Goal: Task Accomplishment & Management: Use online tool/utility

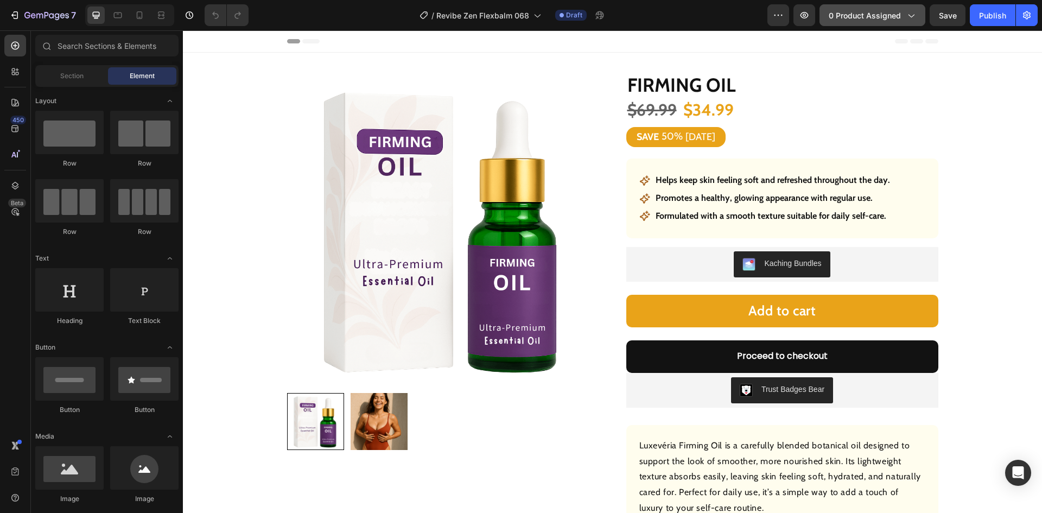
click at [867, 23] on button "0 product assigned" at bounding box center [872, 15] width 106 height 22
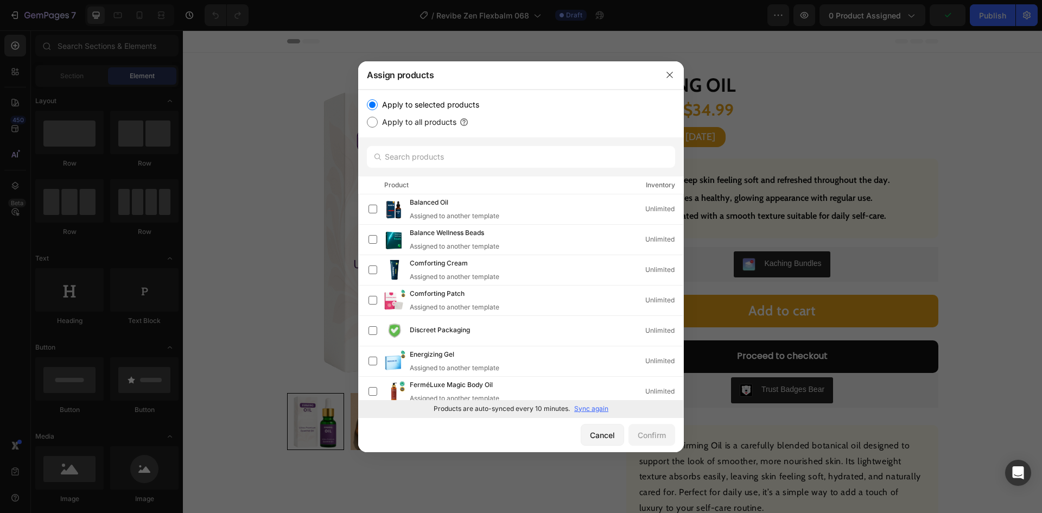
click at [589, 407] on p "Sync again" at bounding box center [591, 409] width 34 height 10
click at [429, 158] on input "text" at bounding box center [521, 157] width 308 height 22
paste input "Soothing Gel"
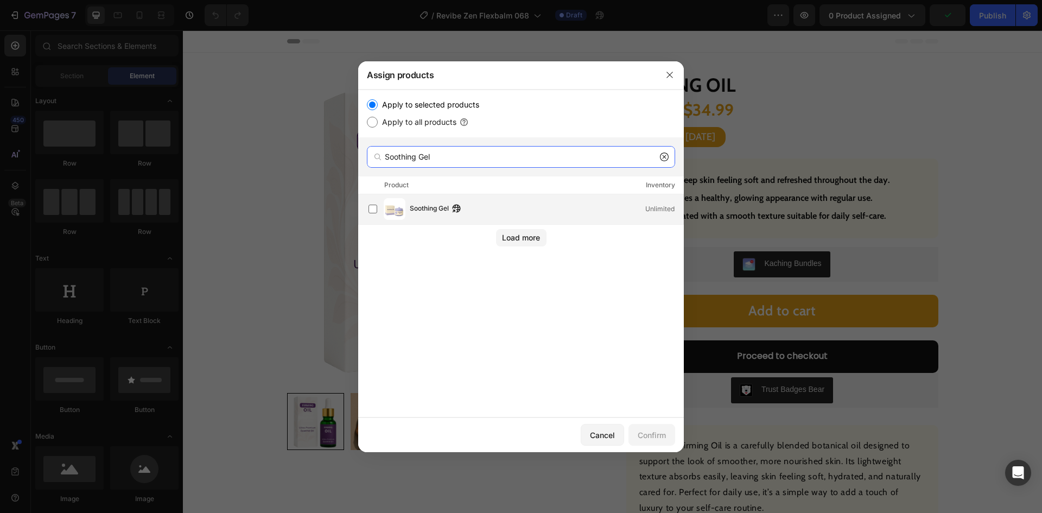
type input "Soothing Gel"
click at [417, 210] on span "Soothing Gel" at bounding box center [429, 209] width 39 height 12
click at [656, 436] on div "Confirm" at bounding box center [652, 434] width 28 height 11
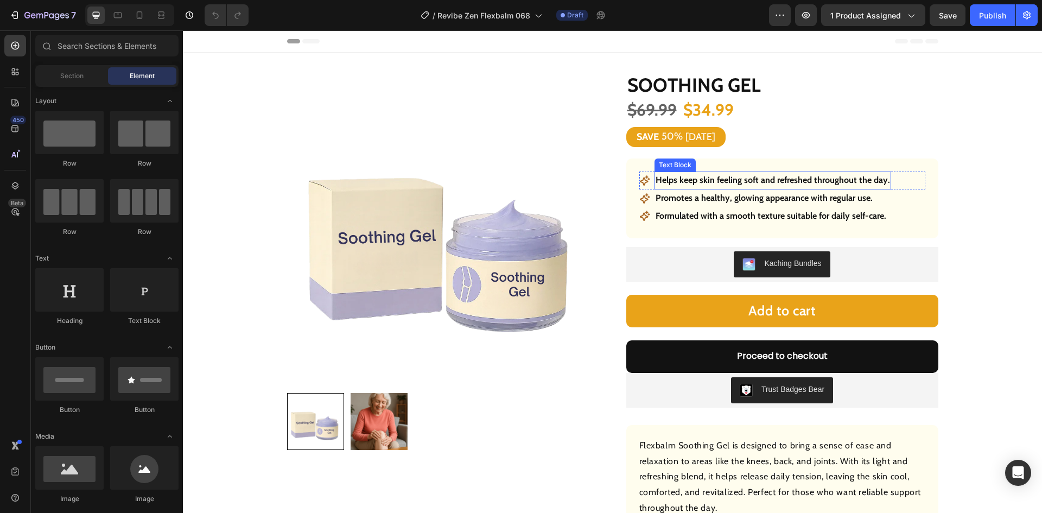
click at [750, 178] on strong "Helps keep skin feeling soft and refreshed throughout the day." at bounding box center [773, 180] width 234 height 10
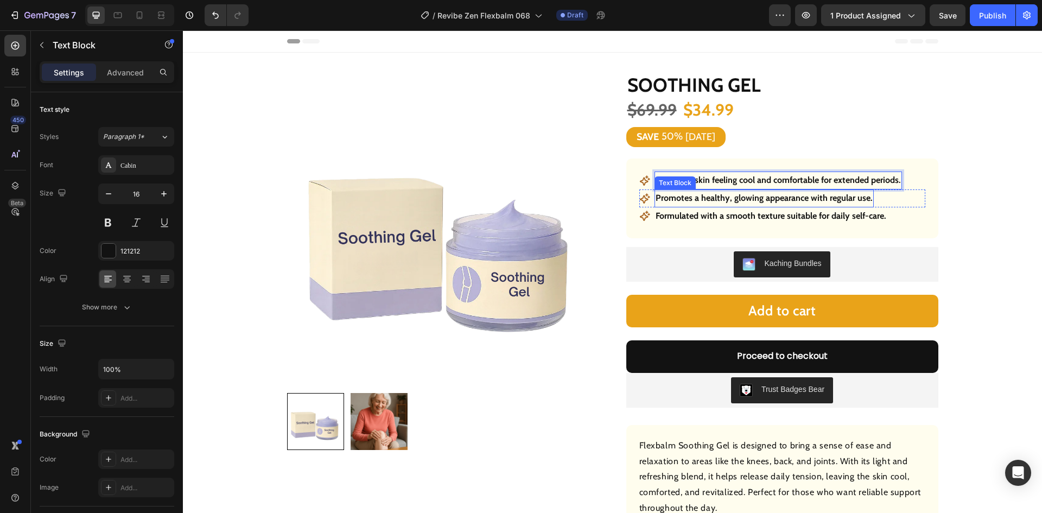
click at [744, 198] on strong "Promotes a healthy, glowing appearance with regular use." at bounding box center [764, 198] width 217 height 10
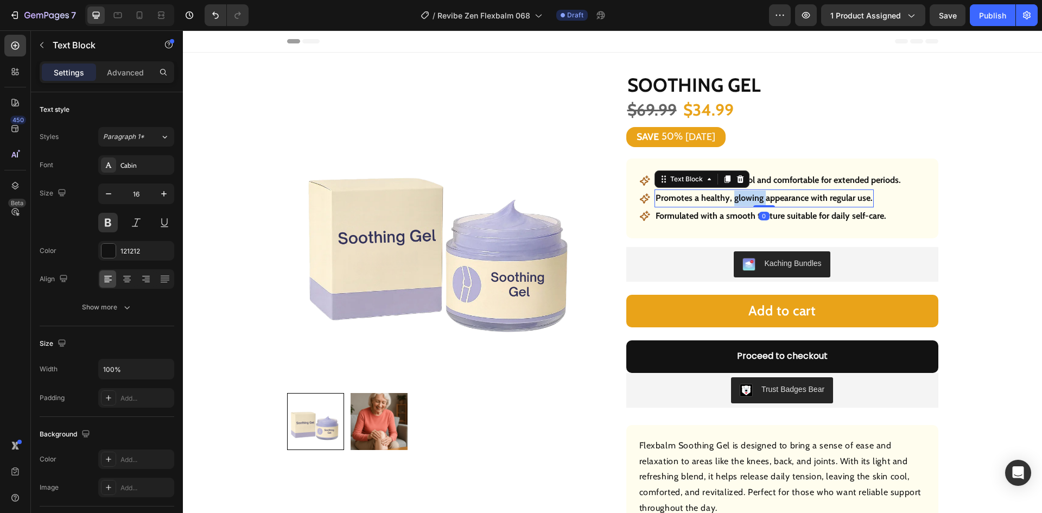
click at [744, 198] on strong "Promotes a healthy, glowing appearance with regular use." at bounding box center [764, 198] width 217 height 10
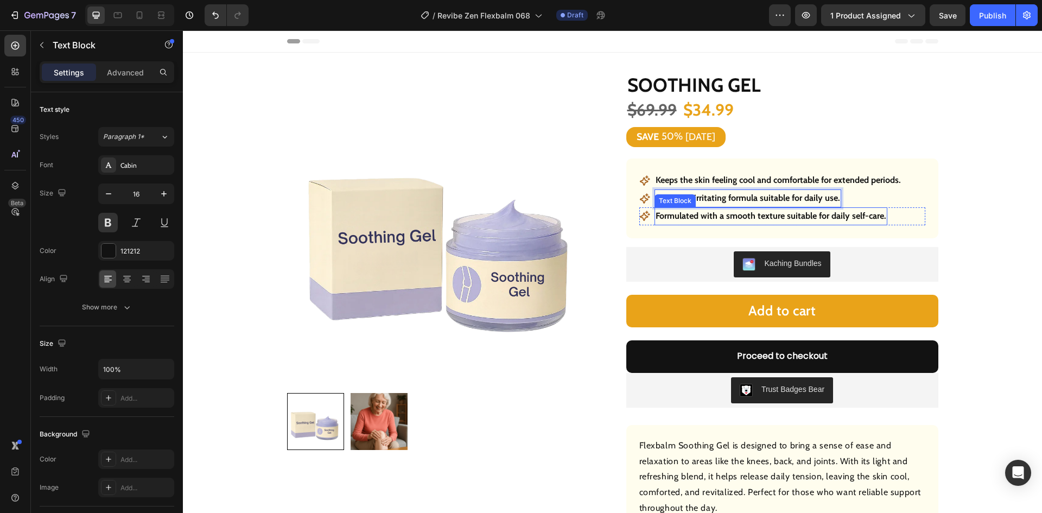
click at [765, 217] on strong "Formulated with a smooth texture suitable for daily self-care." at bounding box center [771, 216] width 231 height 10
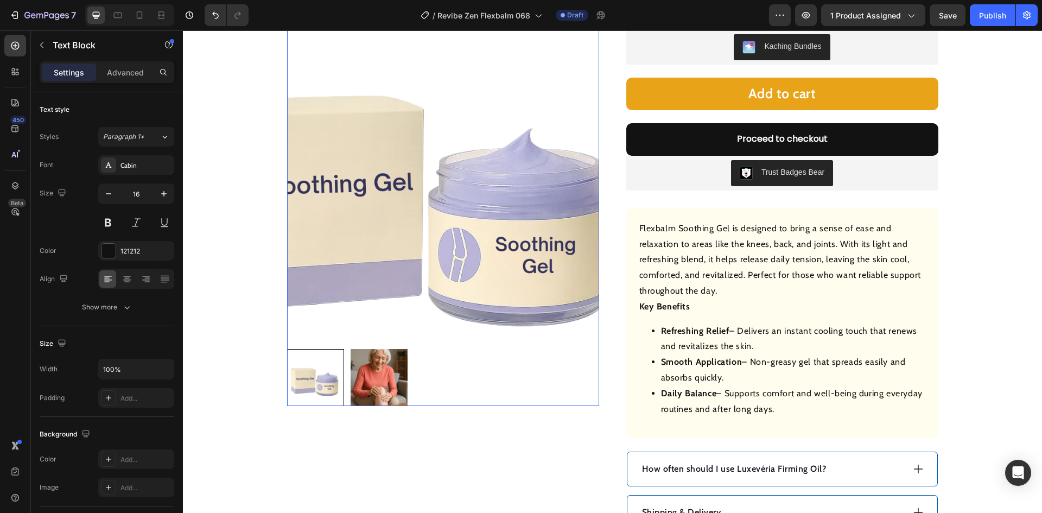
scroll to position [380, 0]
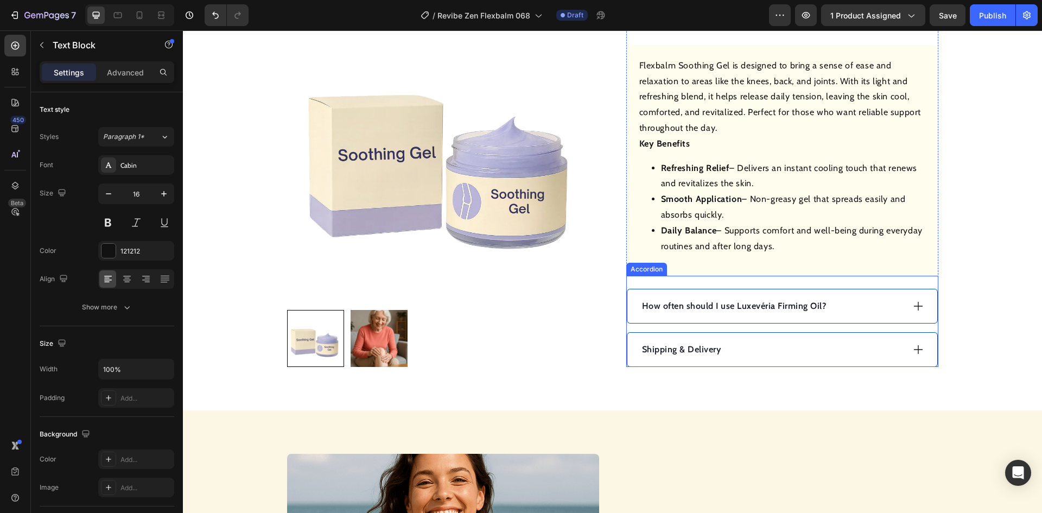
click at [850, 309] on div "How often should I use Luxevéria Firming Oil?" at bounding box center [771, 306] width 263 height 16
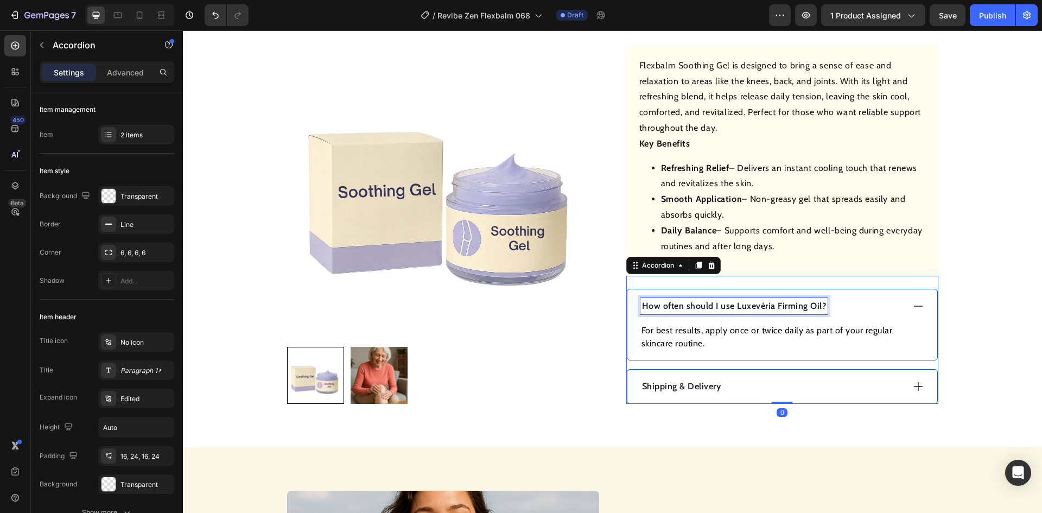
click at [774, 307] on p "How often should I use Luxevéria Firming Oil?" at bounding box center [734, 306] width 185 height 13
click at [773, 306] on p "How often should I use Luxevéria Firming Oil?" at bounding box center [734, 306] width 185 height 13
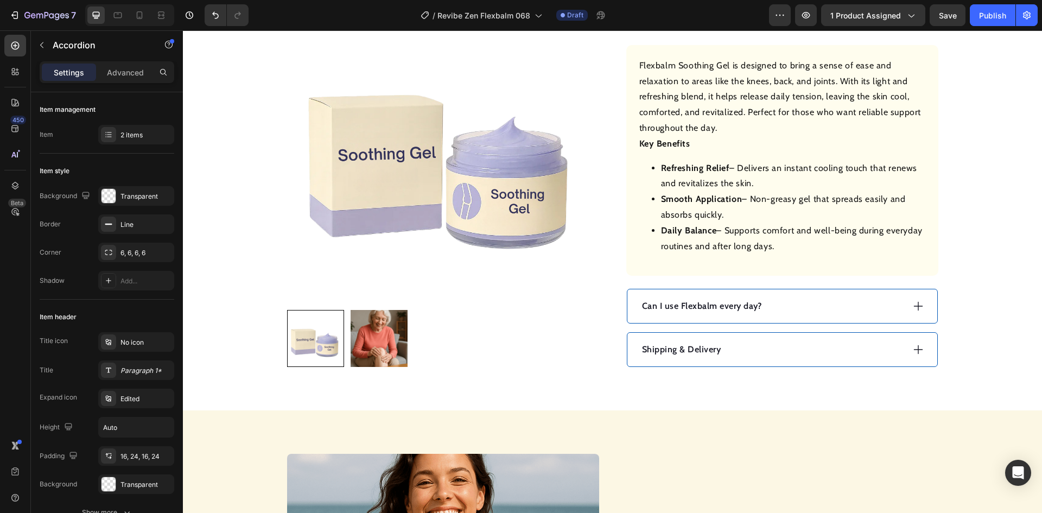
click at [815, 305] on div "Can I use Flexbalm every day?" at bounding box center [771, 306] width 263 height 16
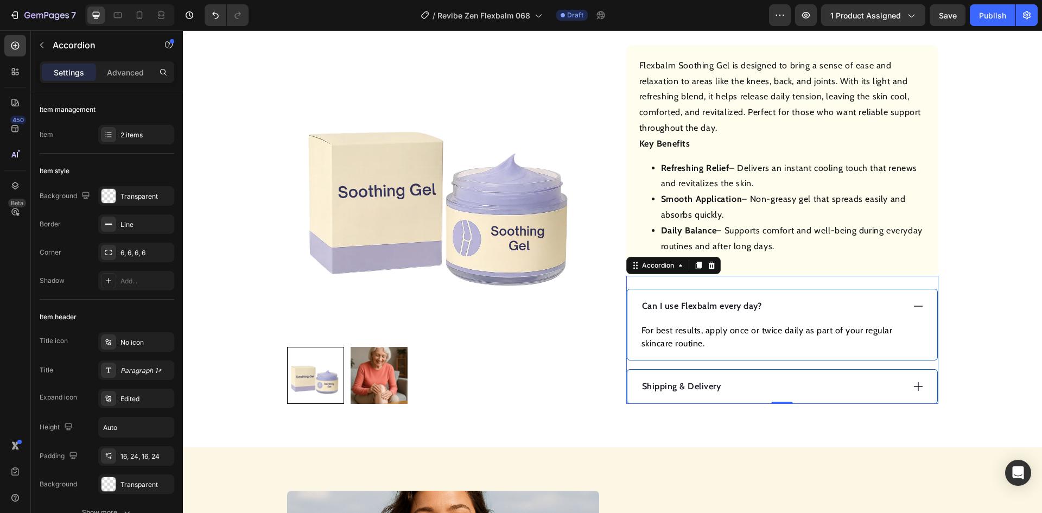
click at [744, 326] on p "For best results, apply once or twice daily as part of your regular skincare ro…" at bounding box center [782, 337] width 282 height 26
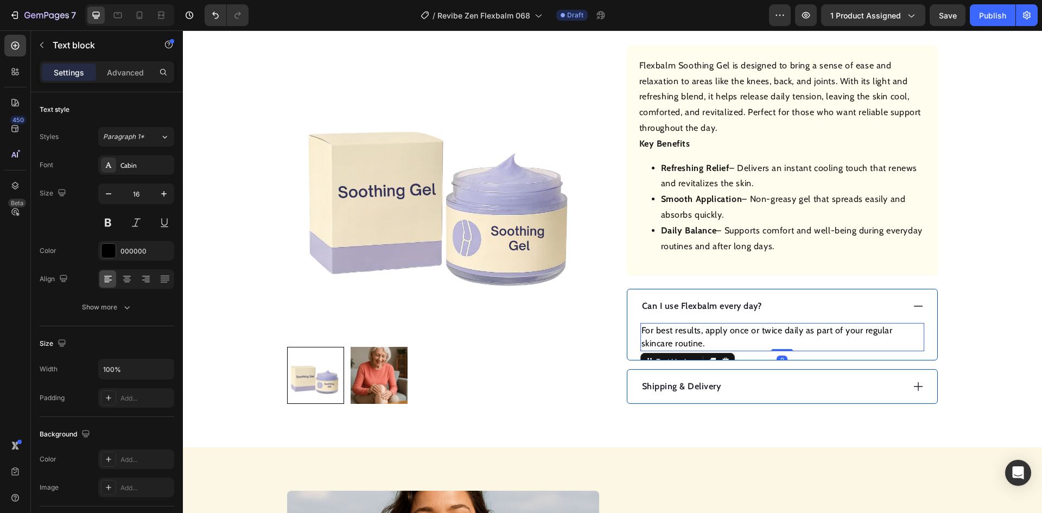
click at [741, 328] on p "For best results, apply once or twice daily as part of your regular skincare ro…" at bounding box center [782, 337] width 282 height 26
click at [975, 316] on div "Product Images Row Soothing Gel Product Title $69.99 Product Price Product Pric…" at bounding box center [612, 48] width 807 height 709
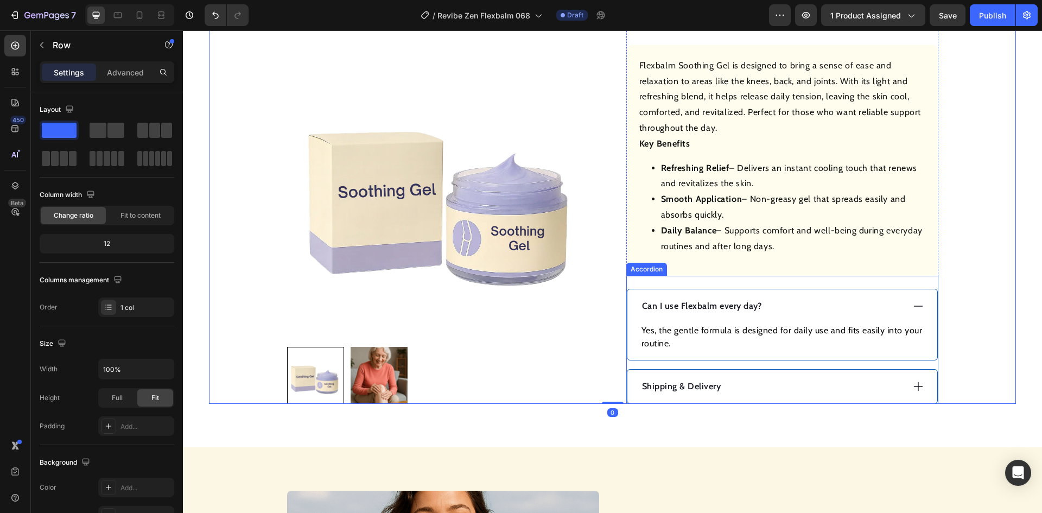
click at [912, 304] on icon at bounding box center [918, 306] width 12 height 12
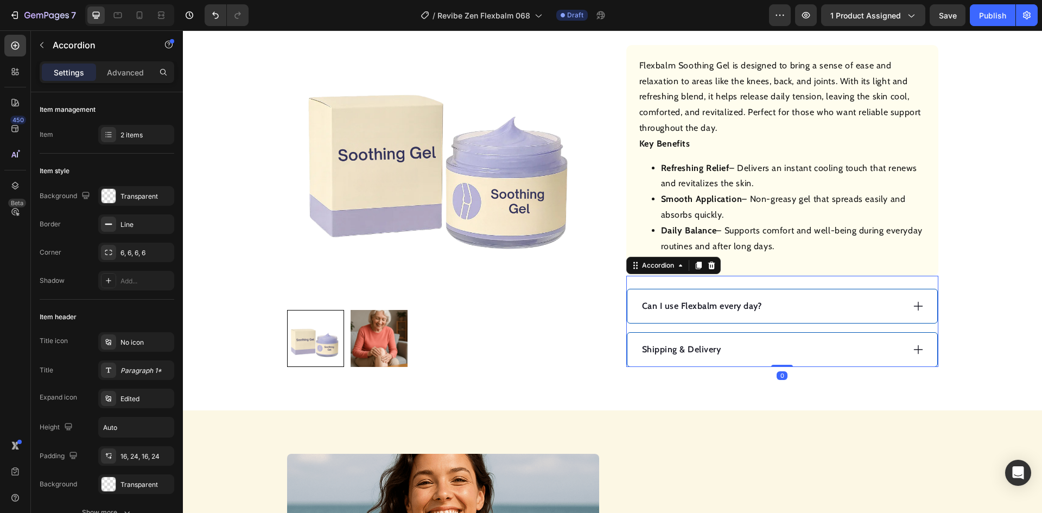
scroll to position [651, 0]
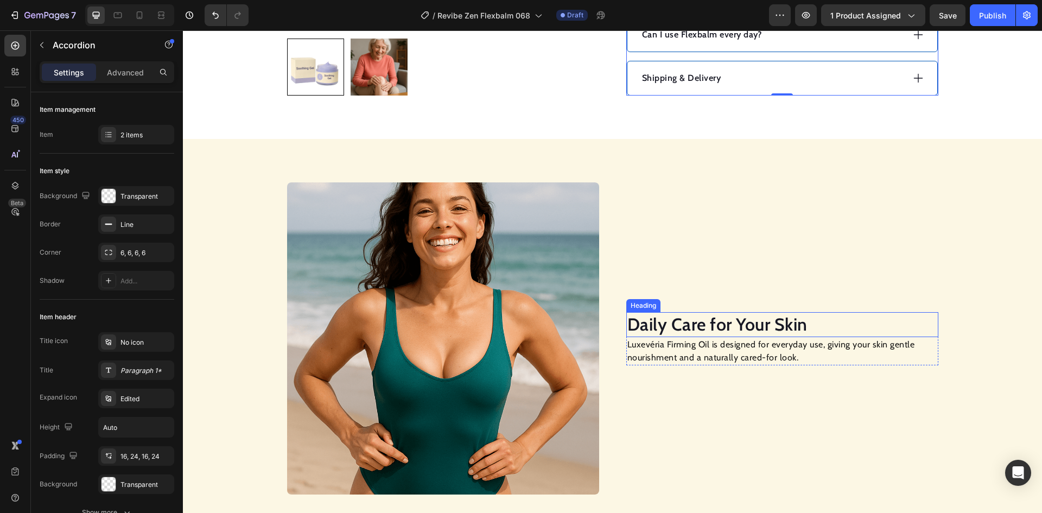
click at [671, 320] on h2 "Daily Care for Your Skin" at bounding box center [782, 324] width 312 height 25
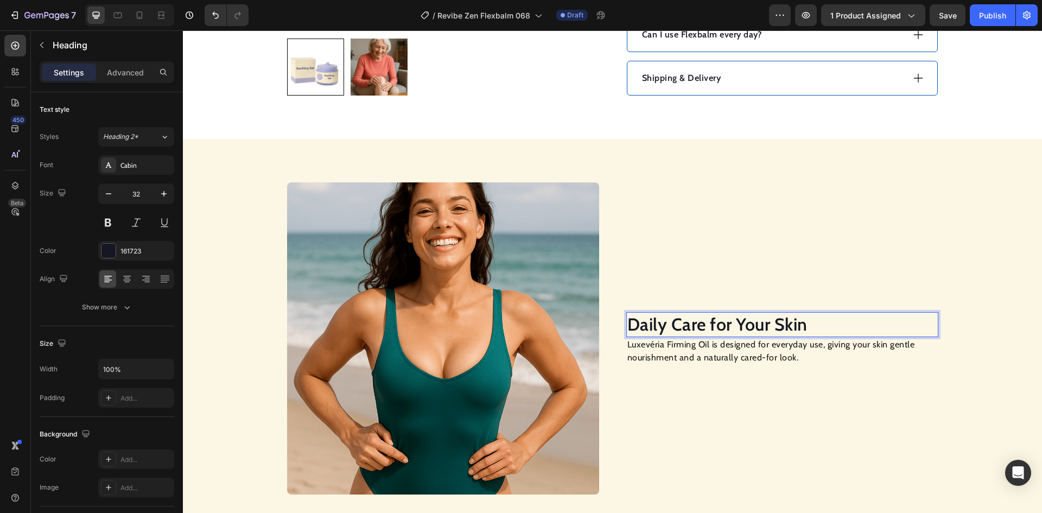
click at [671, 320] on h2 "Daily Care for Your Skin" at bounding box center [782, 324] width 312 height 25
click at [664, 346] on p "Luxevéria Firming Oil is designed for everyday use, giving your skin gentle nou…" at bounding box center [782, 351] width 310 height 26
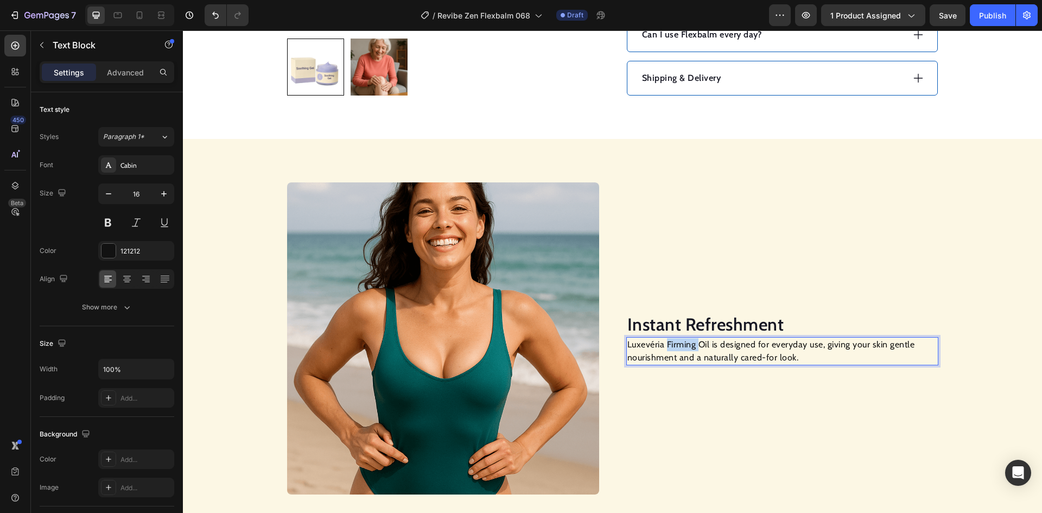
click at [666, 346] on p "Luxevéria Firming Oil is designed for everyday use, giving your skin gentle nou…" at bounding box center [782, 351] width 310 height 26
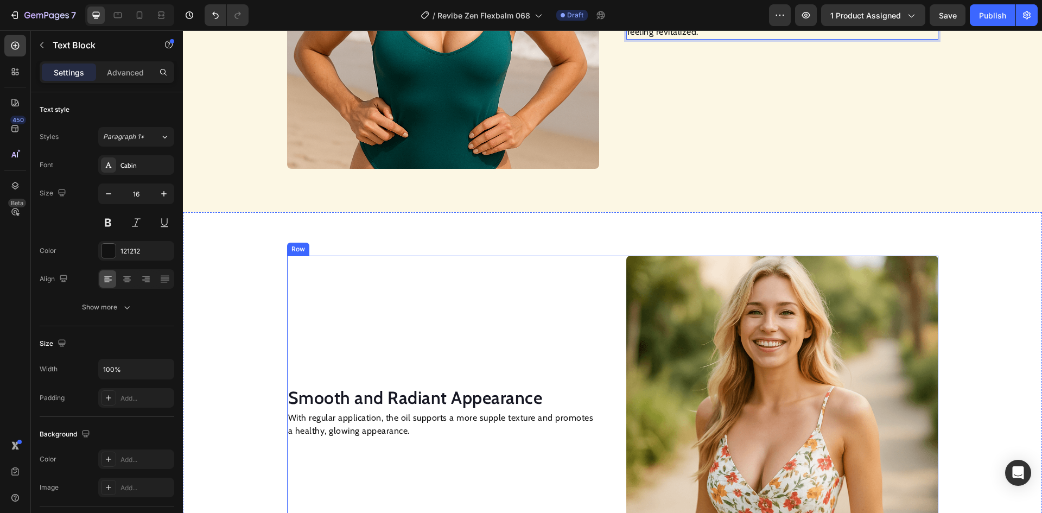
scroll to position [1031, 0]
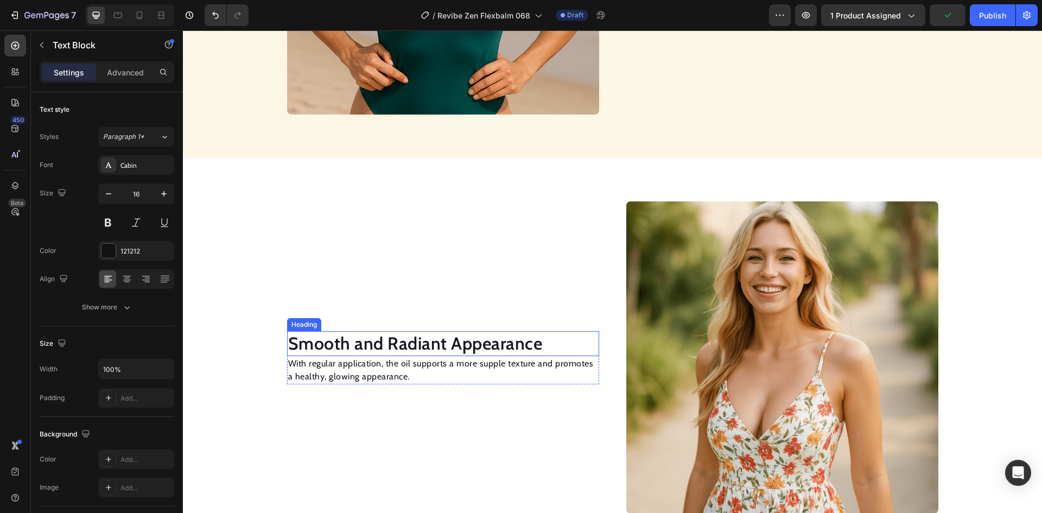
click at [441, 346] on h2 "Smooth and Radiant Appearance" at bounding box center [443, 343] width 312 height 25
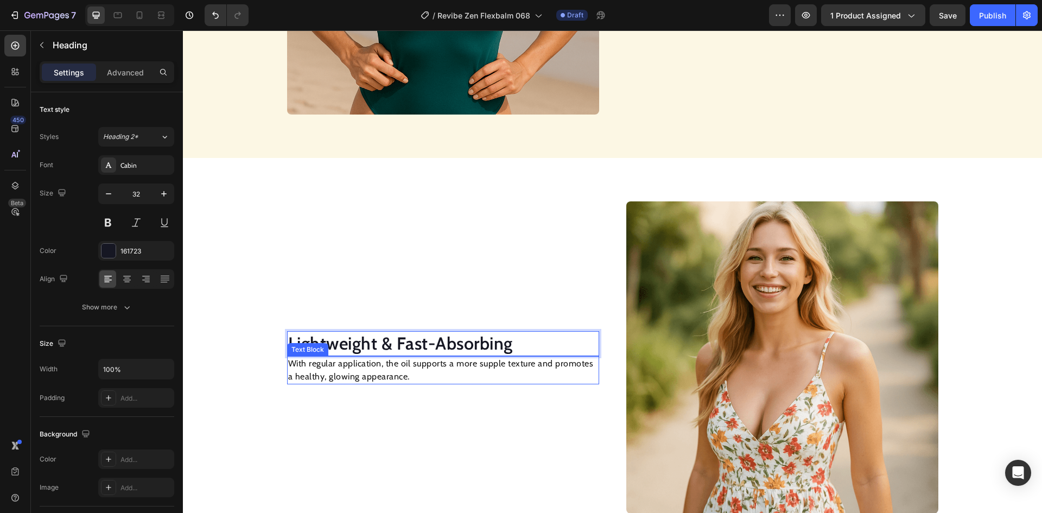
click at [456, 365] on p "With regular application, the oil supports a more supple texture and promotes a…" at bounding box center [443, 370] width 310 height 26
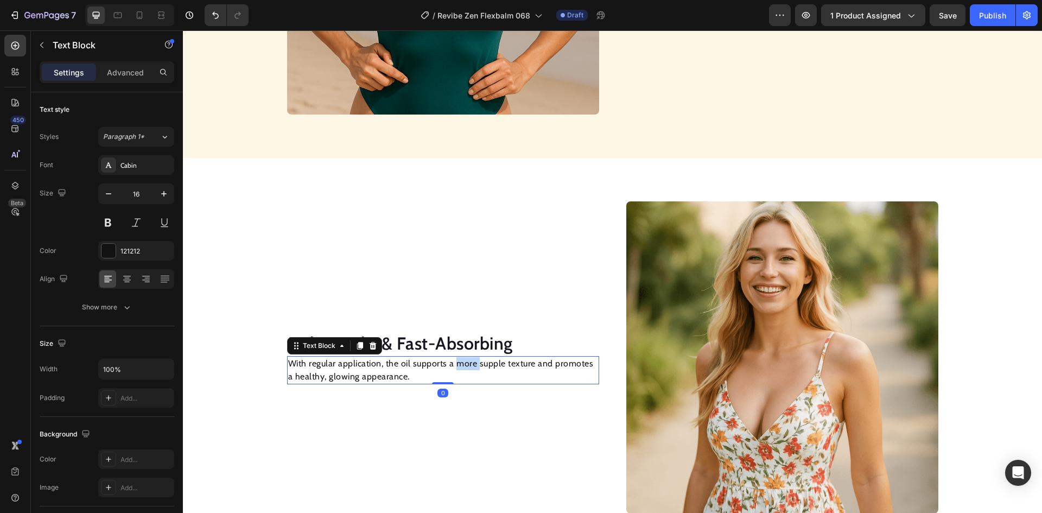
click at [456, 365] on p "With regular application, the oil supports a more supple texture and promotes a…" at bounding box center [443, 370] width 310 height 26
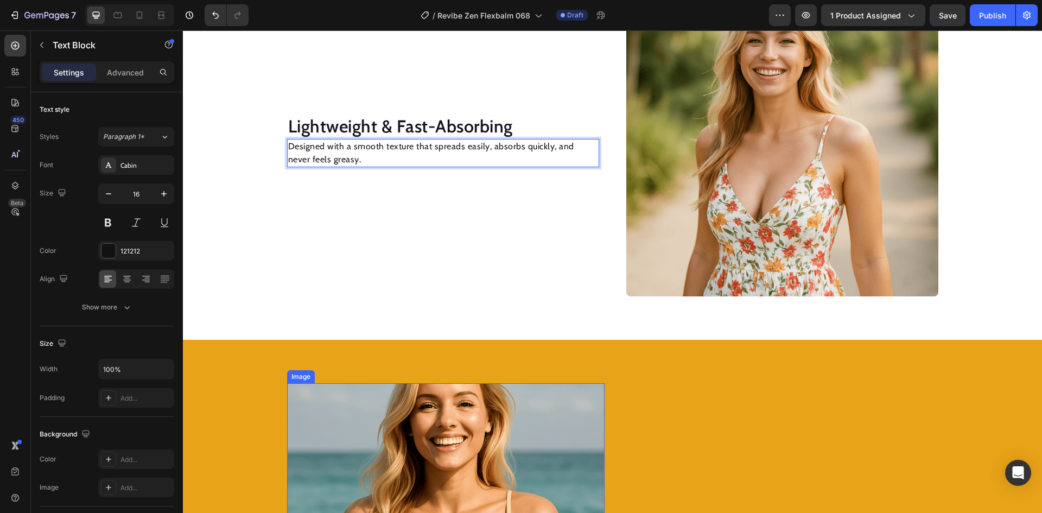
scroll to position [1302, 0]
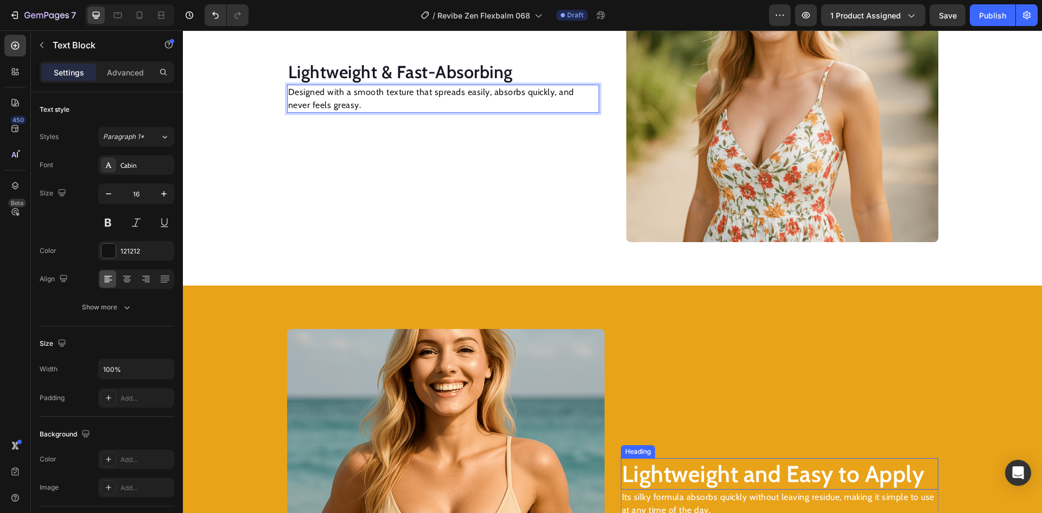
click at [695, 472] on h2 "Lightweight and Easy to Apply" at bounding box center [779, 474] width 317 height 32
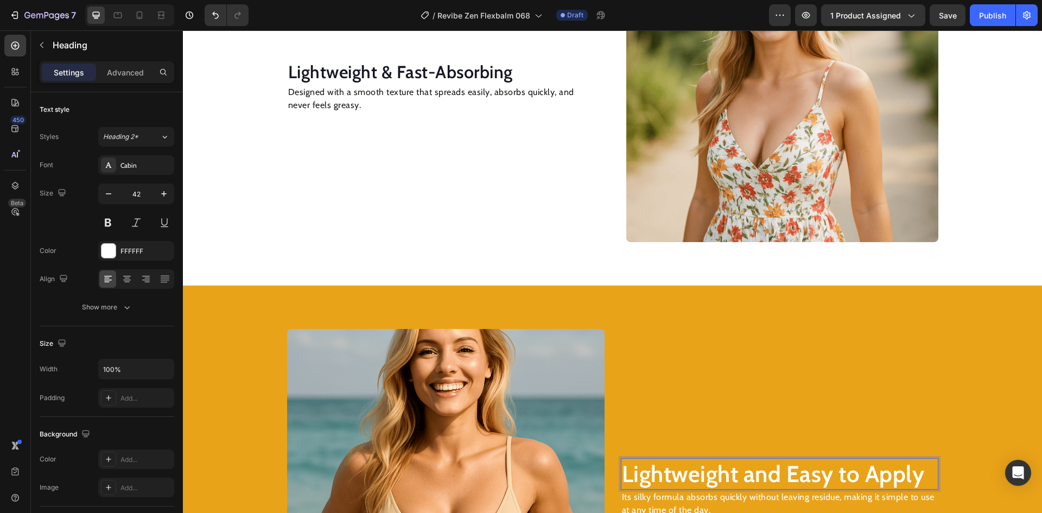
click at [695, 472] on h2 "Lightweight and Easy to Apply" at bounding box center [779, 474] width 317 height 32
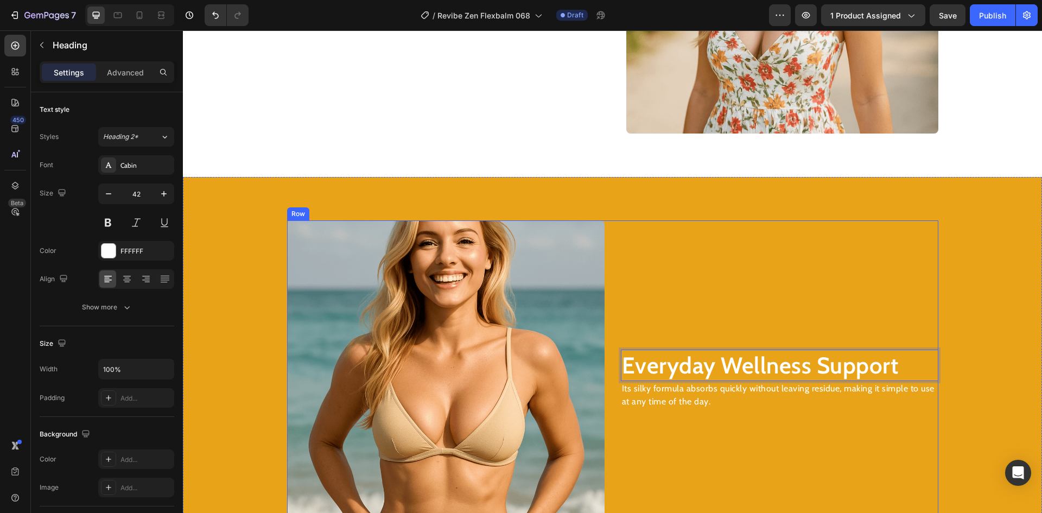
scroll to position [1465, 0]
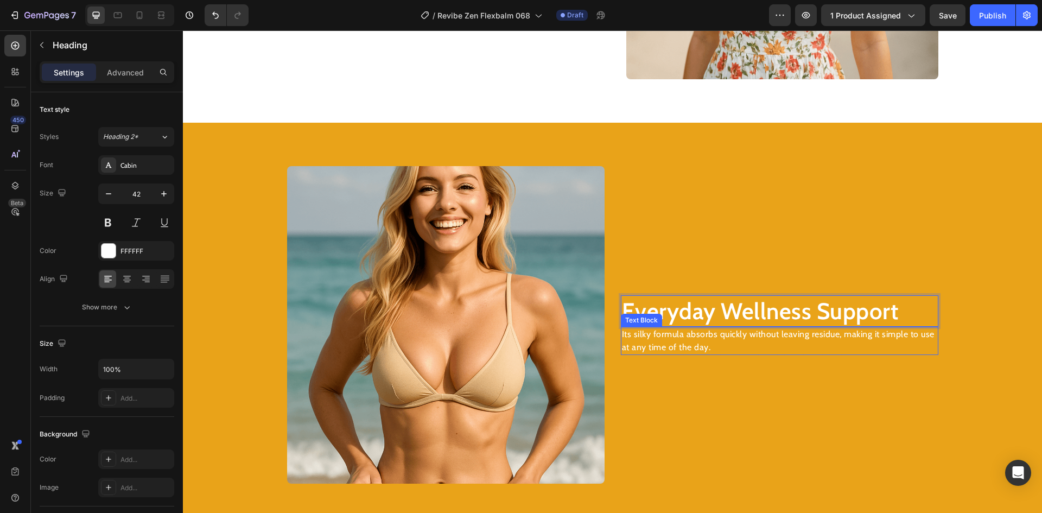
click at [667, 339] on p "Its silky formula absorbs quickly without leaving residue, making it simple to …" at bounding box center [779, 341] width 315 height 26
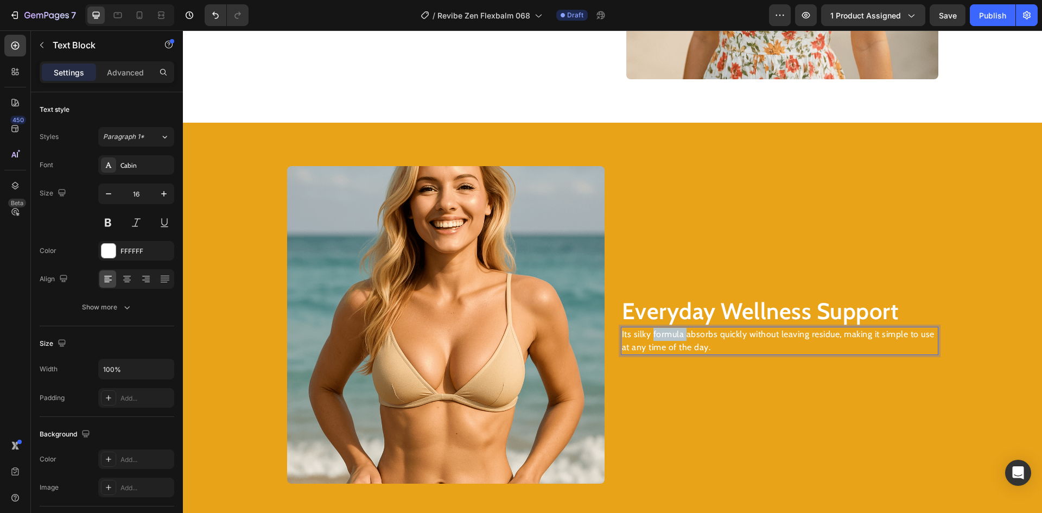
click at [667, 339] on p "Its silky formula absorbs quickly without leaving residue, making it simple to …" at bounding box center [779, 341] width 315 height 26
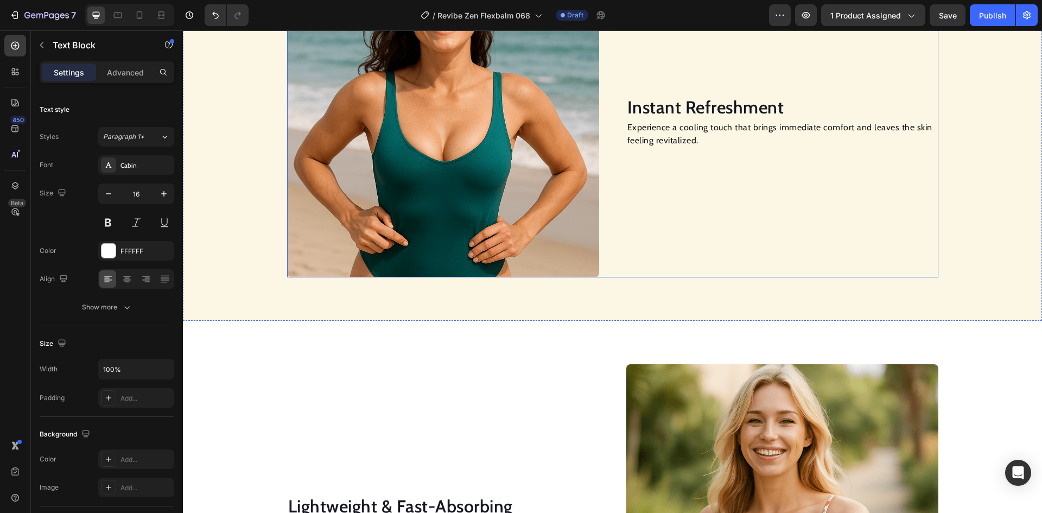
scroll to position [706, 0]
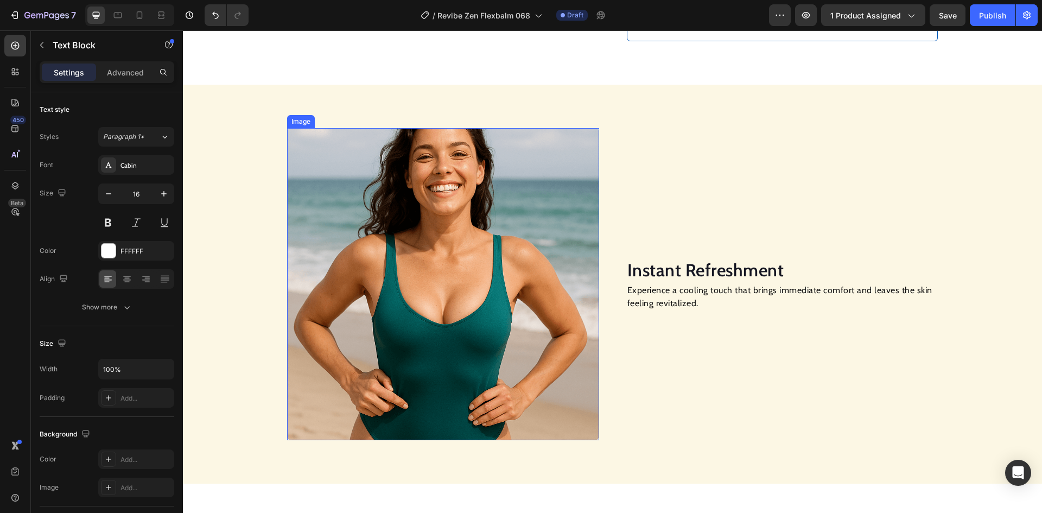
click at [457, 238] on img at bounding box center [443, 284] width 312 height 312
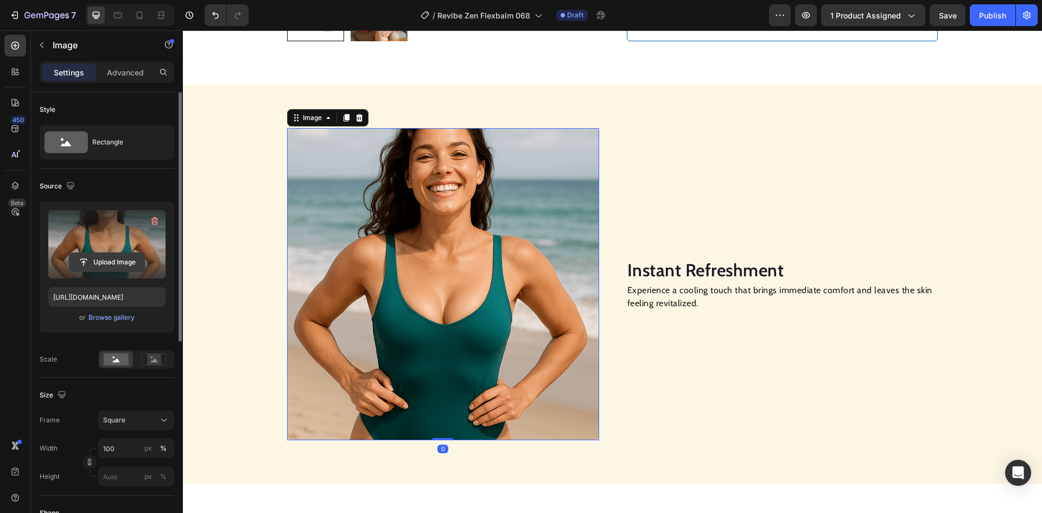
click at [118, 257] on input "file" at bounding box center [106, 262] width 75 height 18
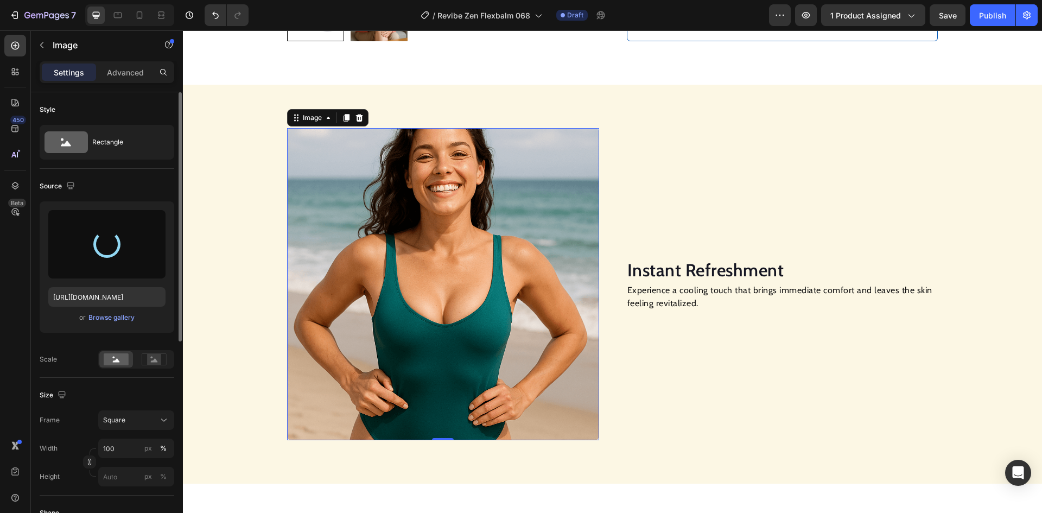
type input "[URL][DOMAIN_NAME]"
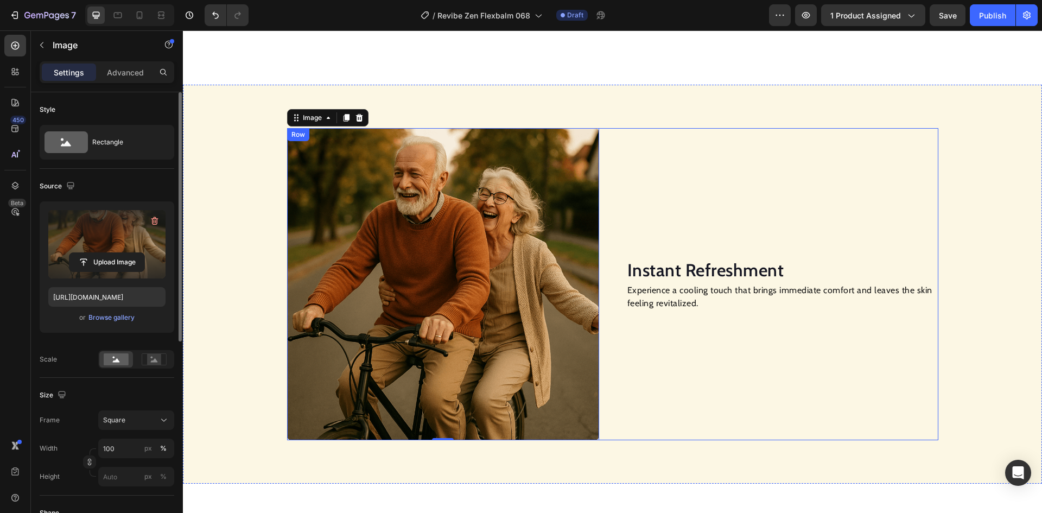
scroll to position [923, 0]
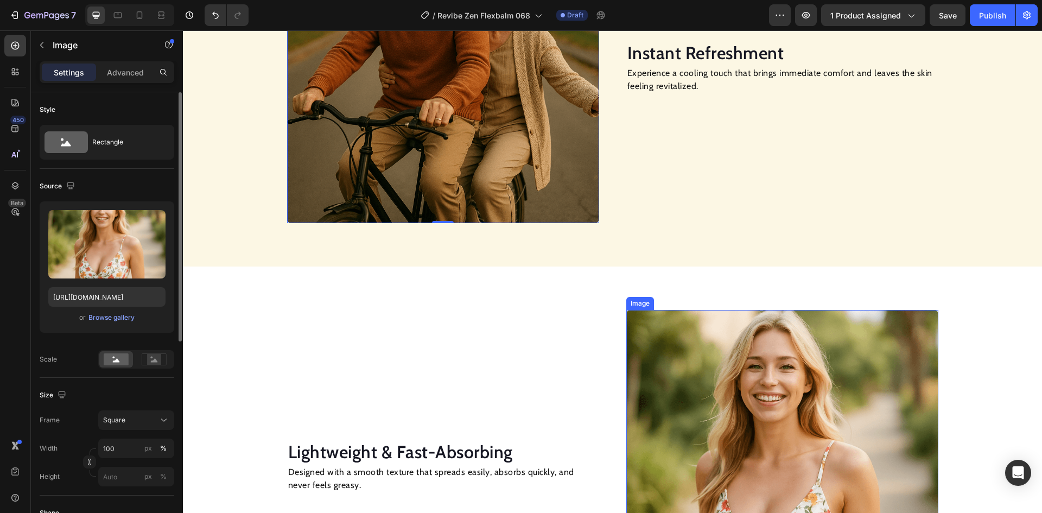
click at [742, 355] on img at bounding box center [782, 466] width 312 height 312
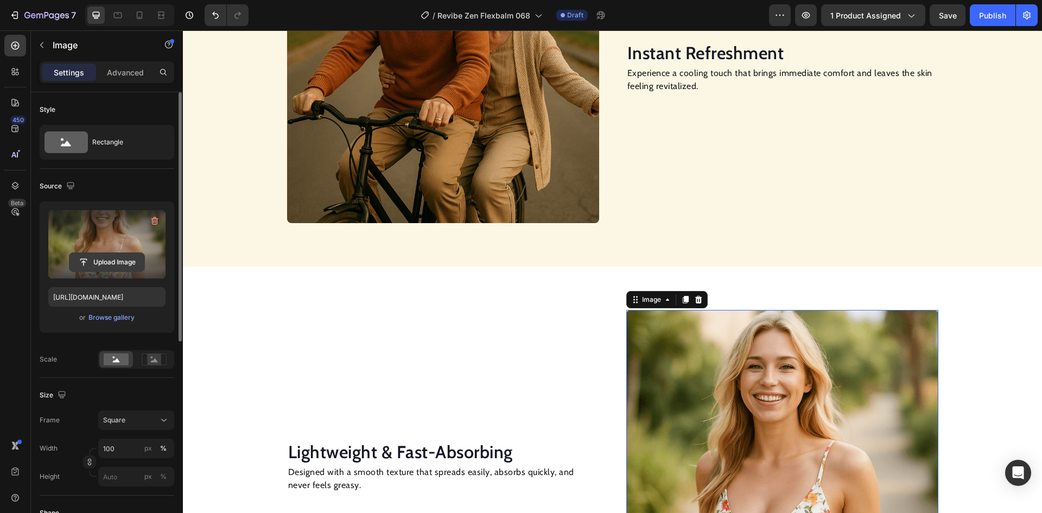
click at [105, 255] on input "file" at bounding box center [106, 262] width 75 height 18
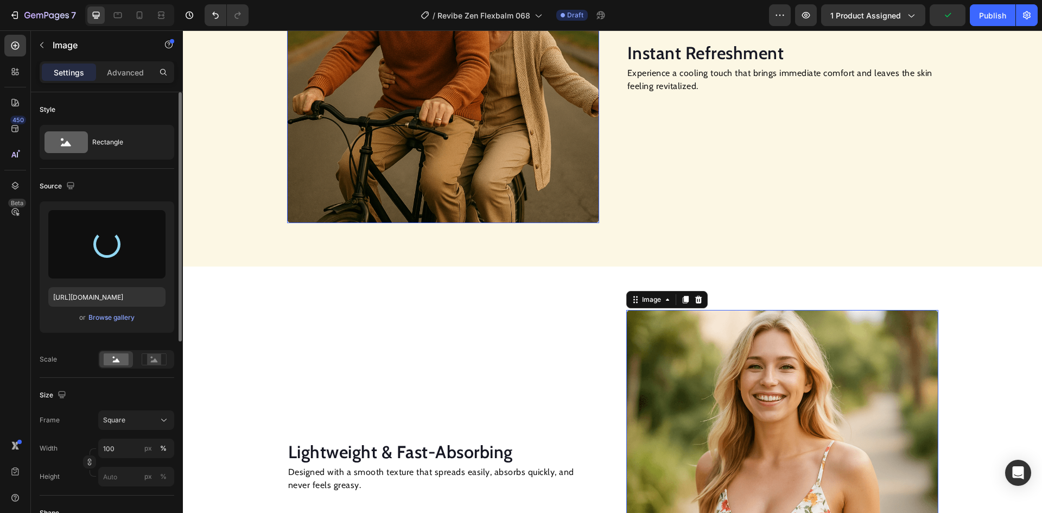
type input "[URL][DOMAIN_NAME]"
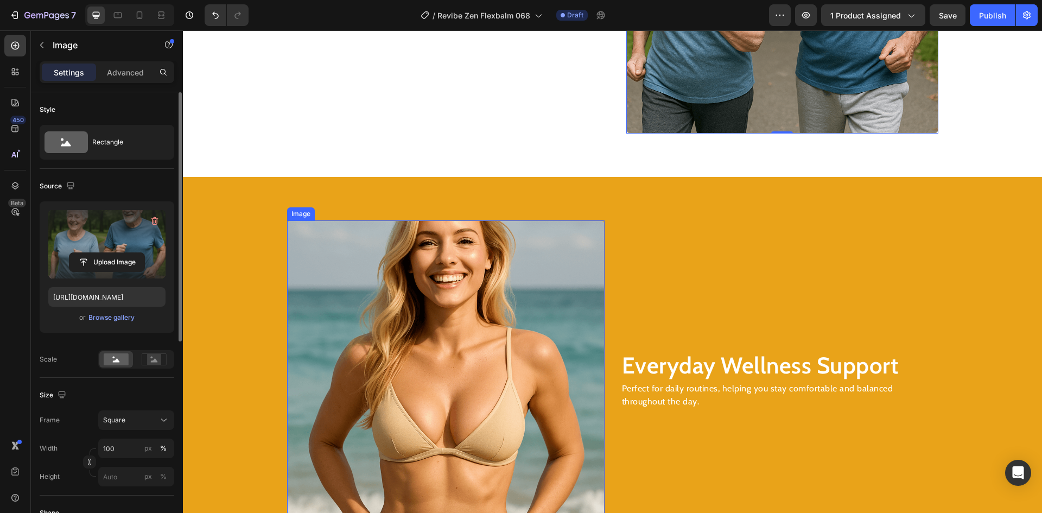
scroll to position [1465, 0]
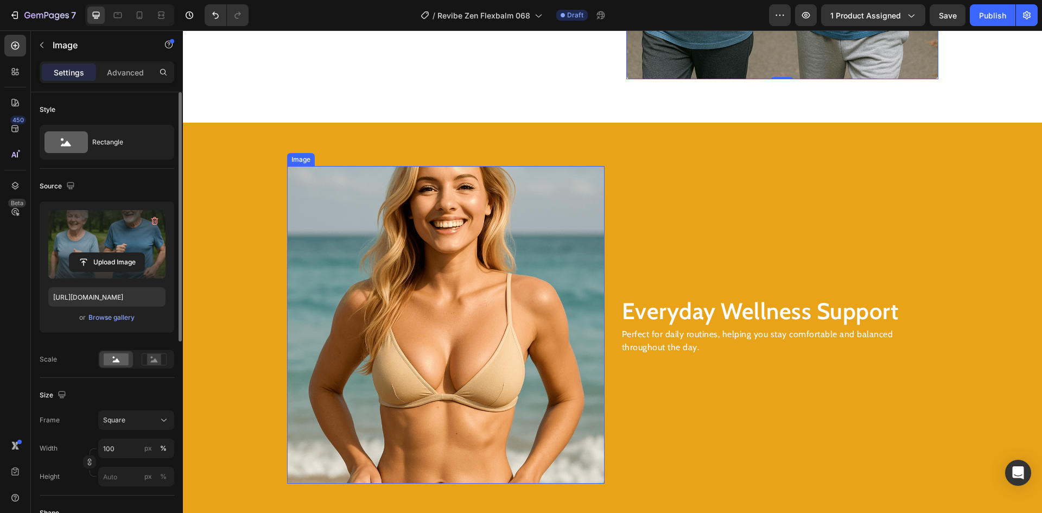
click at [484, 255] on img at bounding box center [445, 324] width 317 height 317
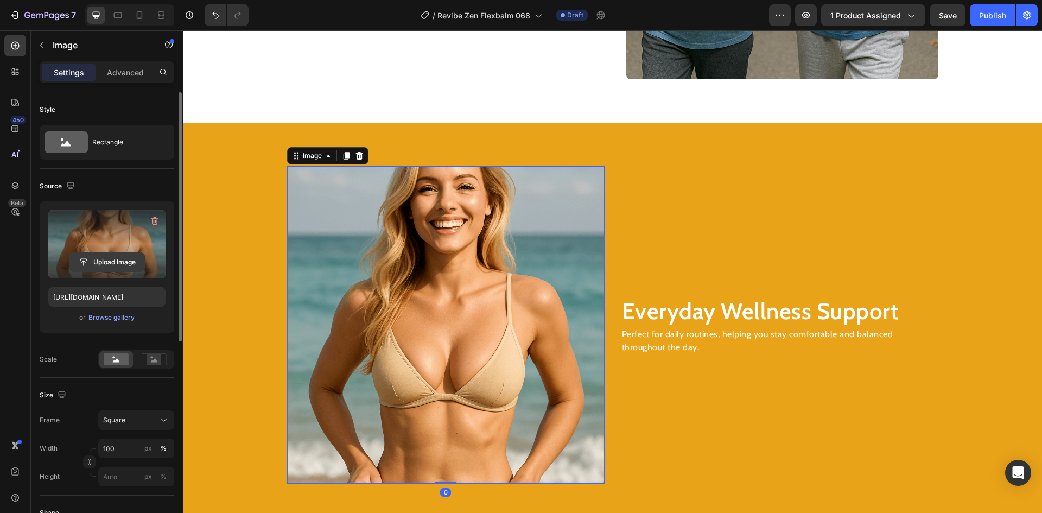
click at [107, 264] on input "file" at bounding box center [106, 262] width 75 height 18
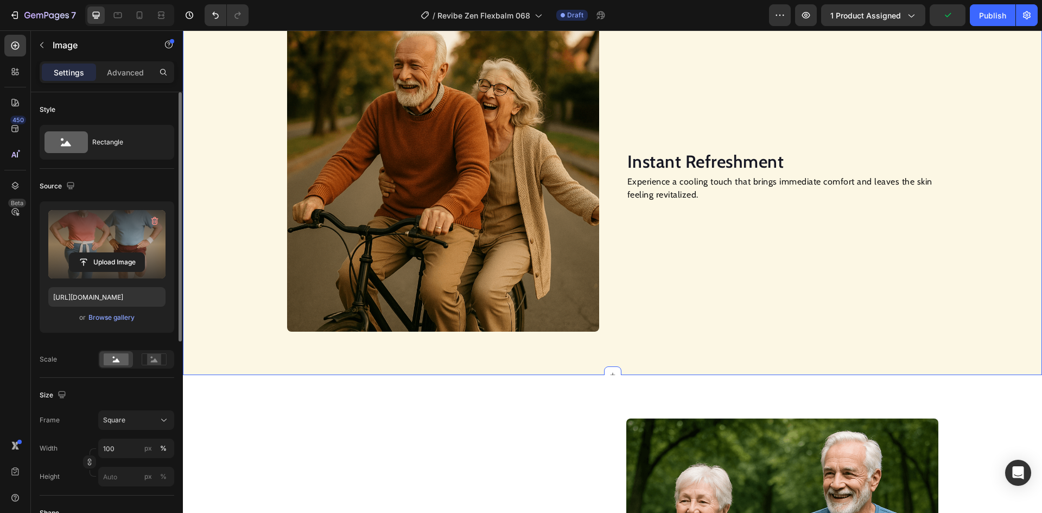
scroll to position [760, 0]
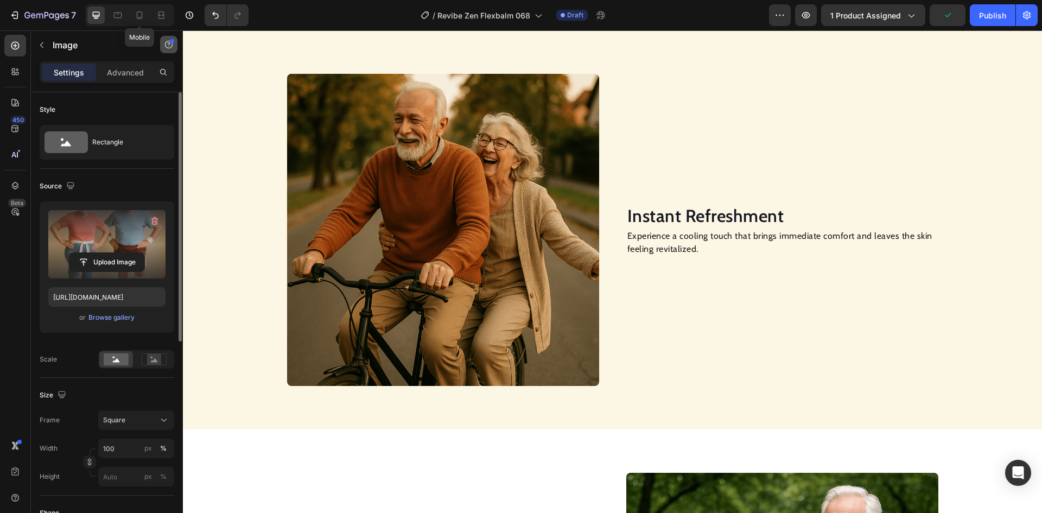
drag, startPoint x: 143, startPoint y: 17, endPoint x: 176, endPoint y: 40, distance: 40.6
click at [143, 16] on icon at bounding box center [139, 15] width 11 height 11
type input "[URL][DOMAIN_NAME]"
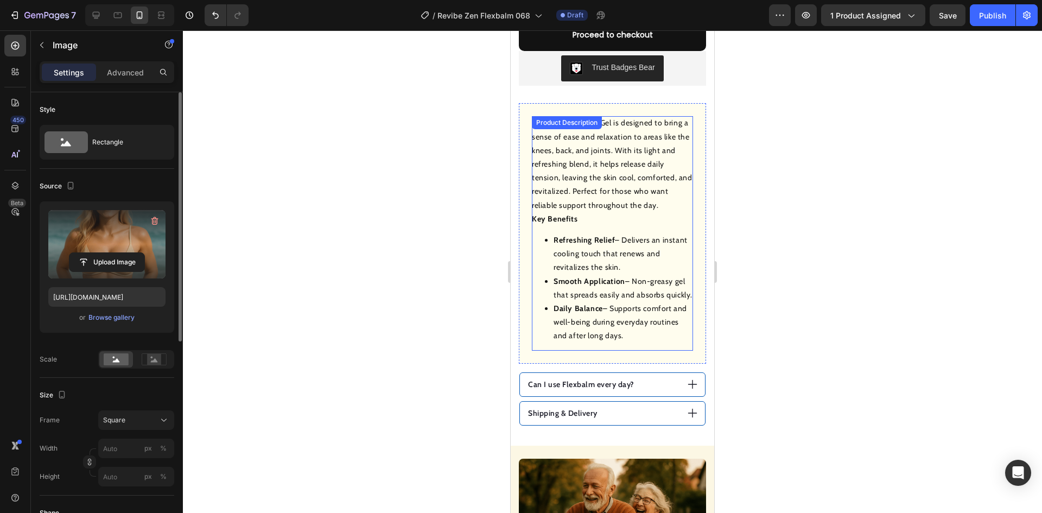
scroll to position [814, 0]
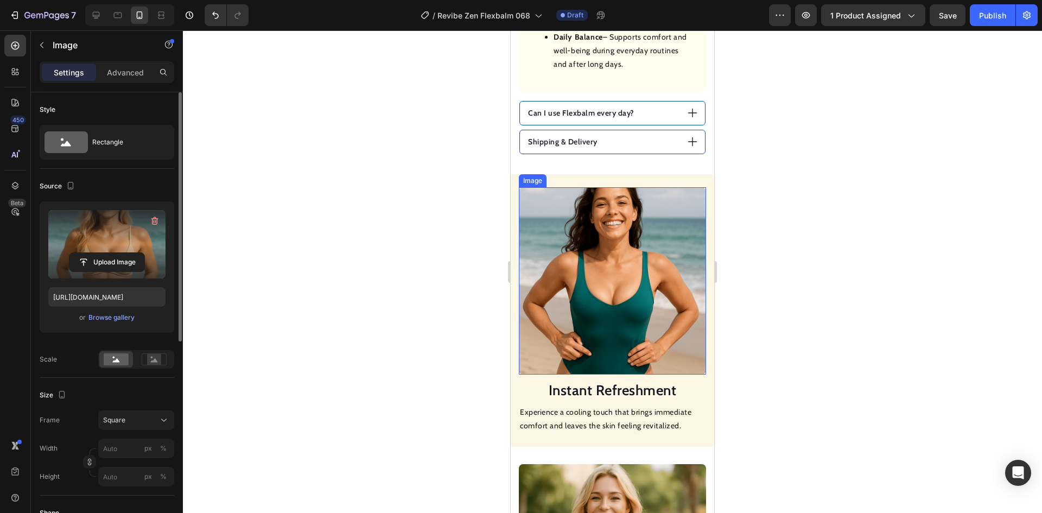
click at [625, 243] on img at bounding box center [612, 280] width 187 height 187
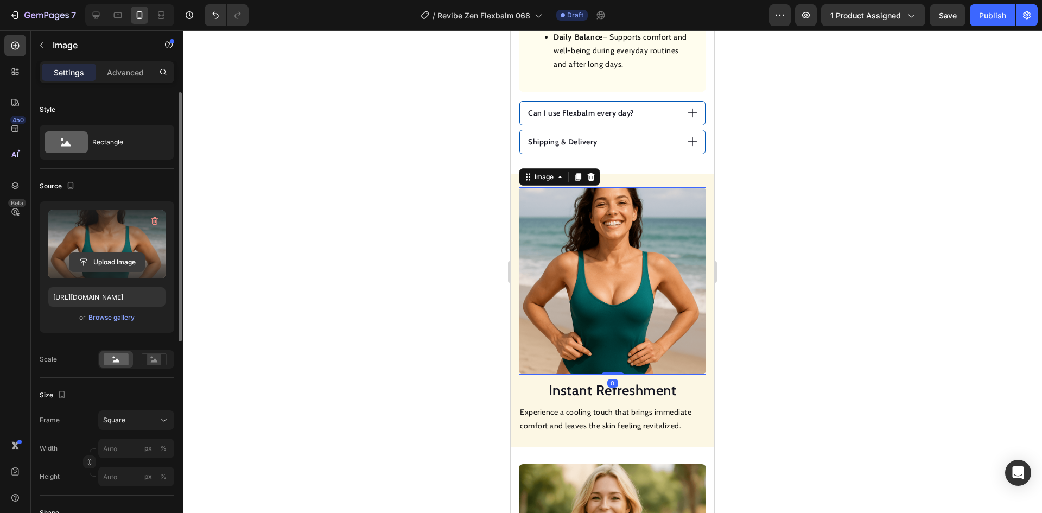
click at [107, 261] on input "file" at bounding box center [106, 262] width 75 height 18
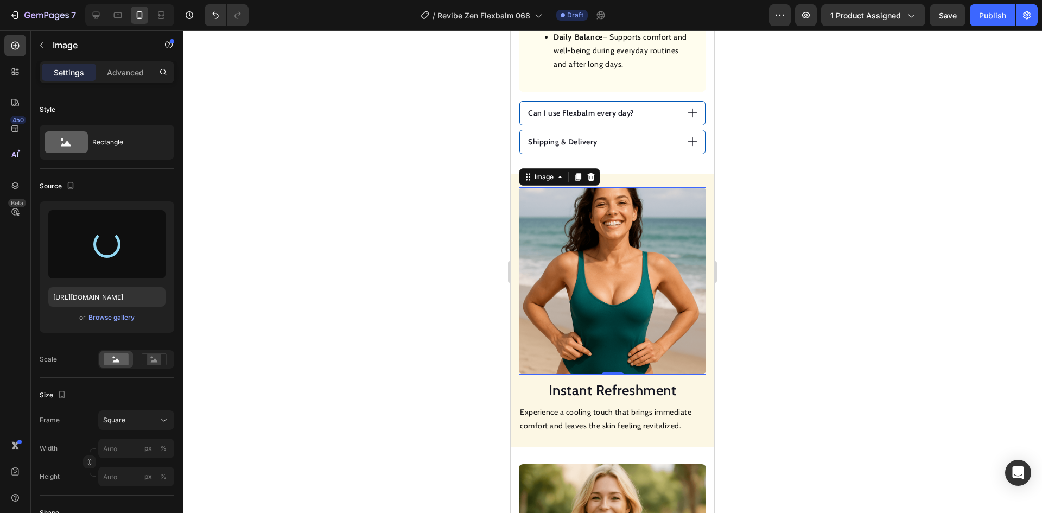
type input "[URL][DOMAIN_NAME]"
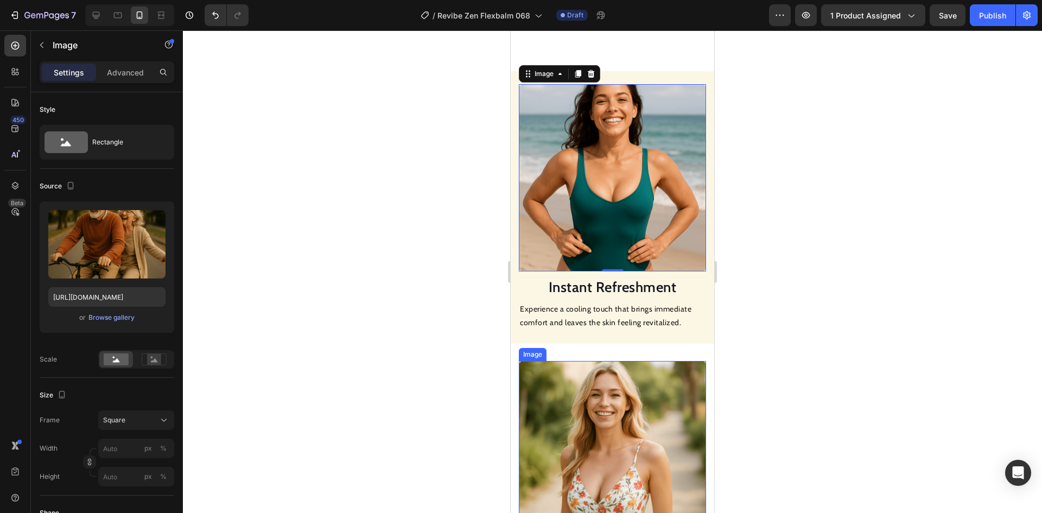
scroll to position [1031, 0]
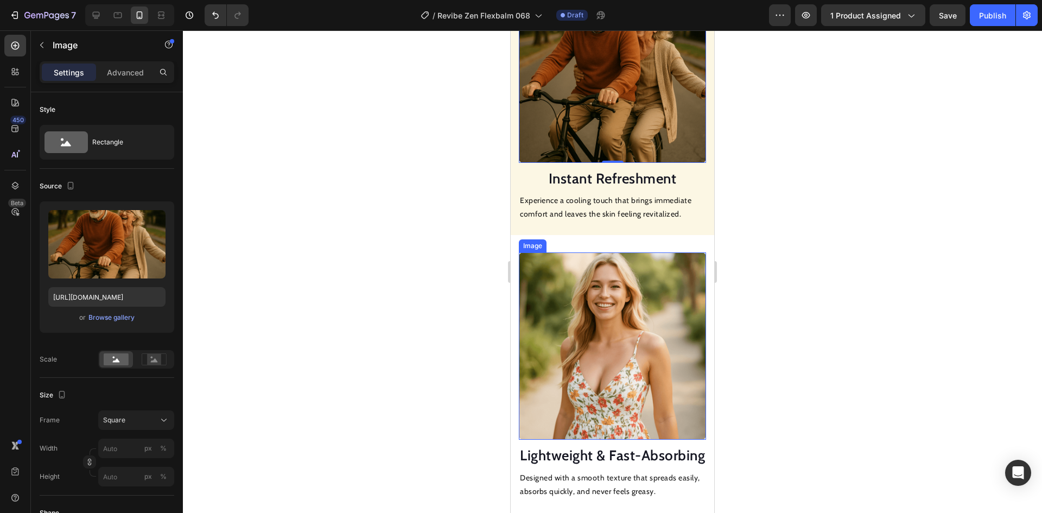
click at [621, 289] on img at bounding box center [612, 345] width 187 height 187
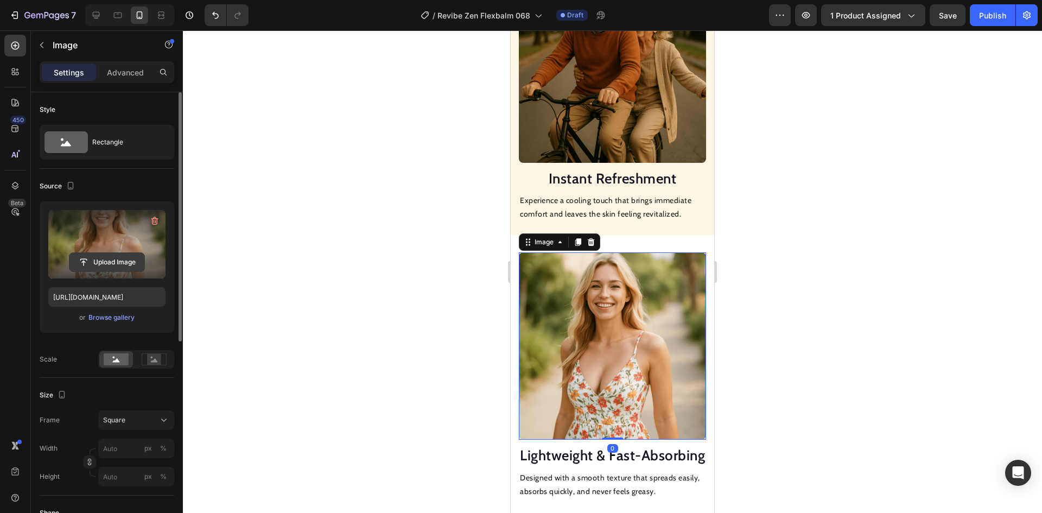
click at [123, 259] on input "file" at bounding box center [106, 262] width 75 height 18
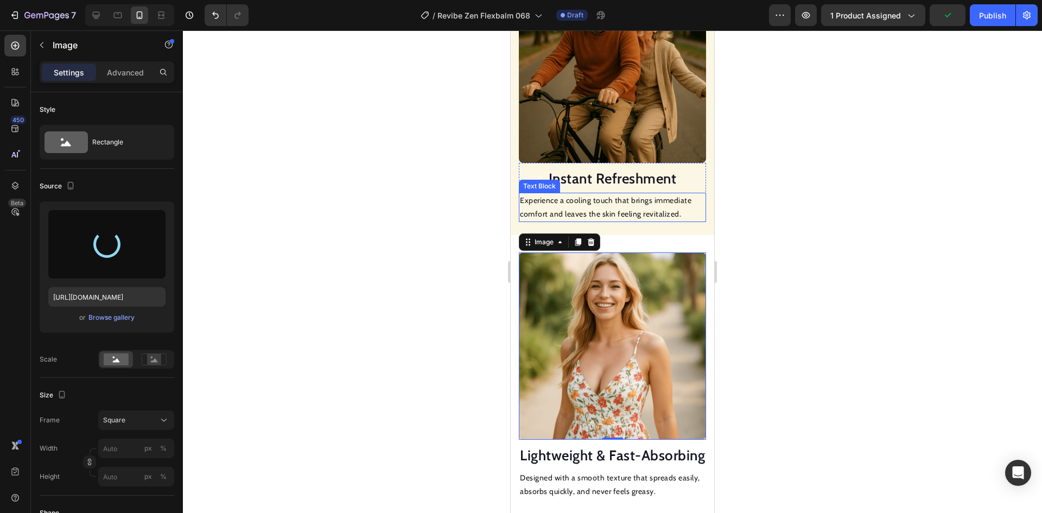
type input "[URL][DOMAIN_NAME]"
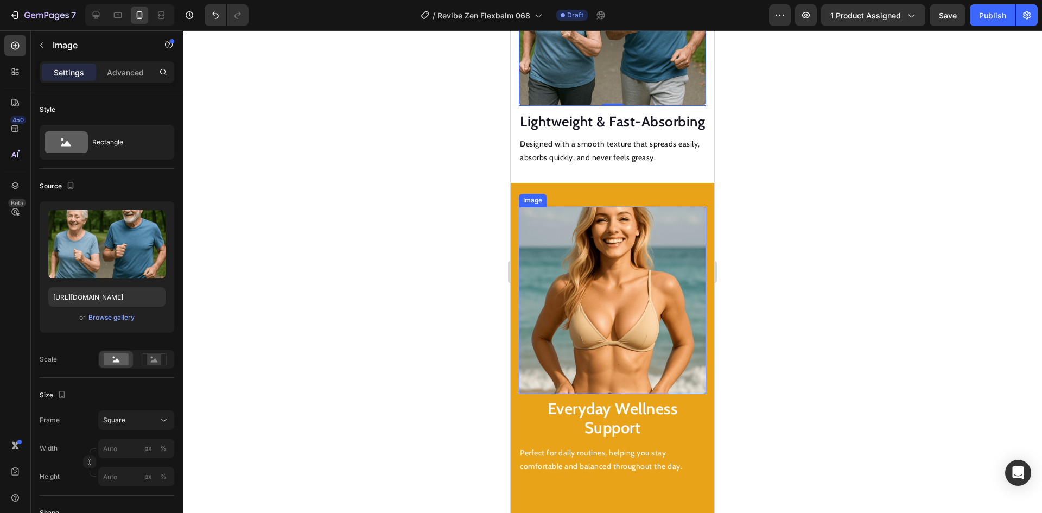
scroll to position [1411, 0]
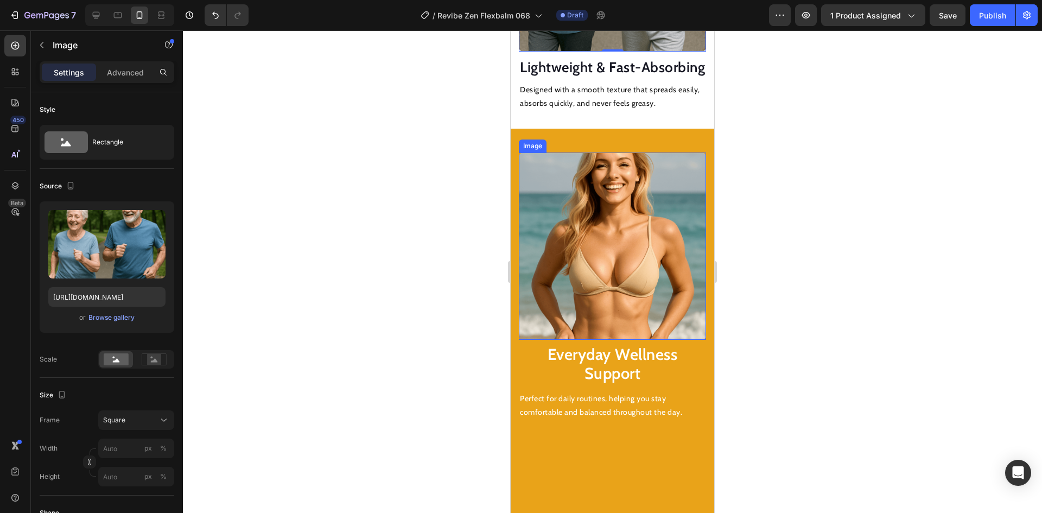
click at [602, 246] on img at bounding box center [612, 245] width 187 height 187
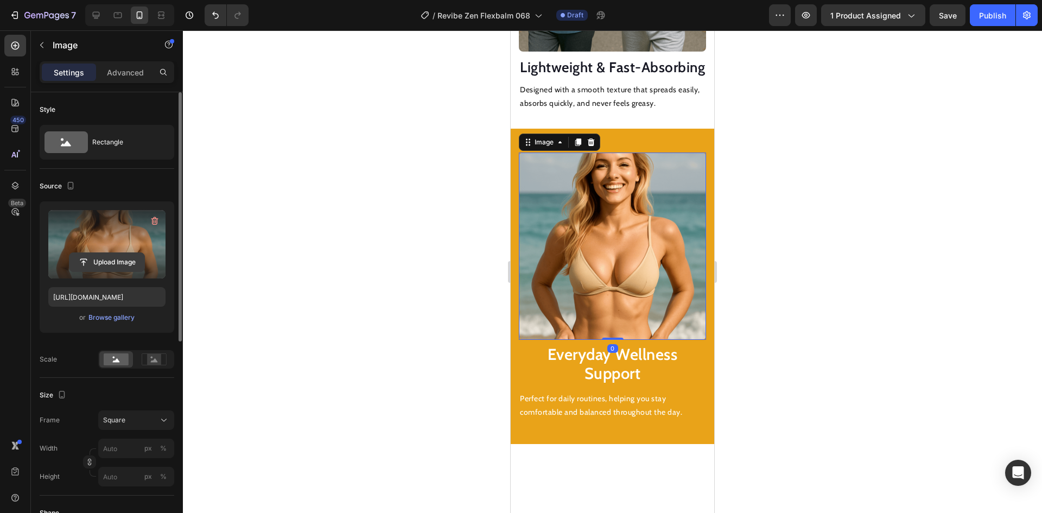
click at [100, 262] on input "file" at bounding box center [106, 262] width 75 height 18
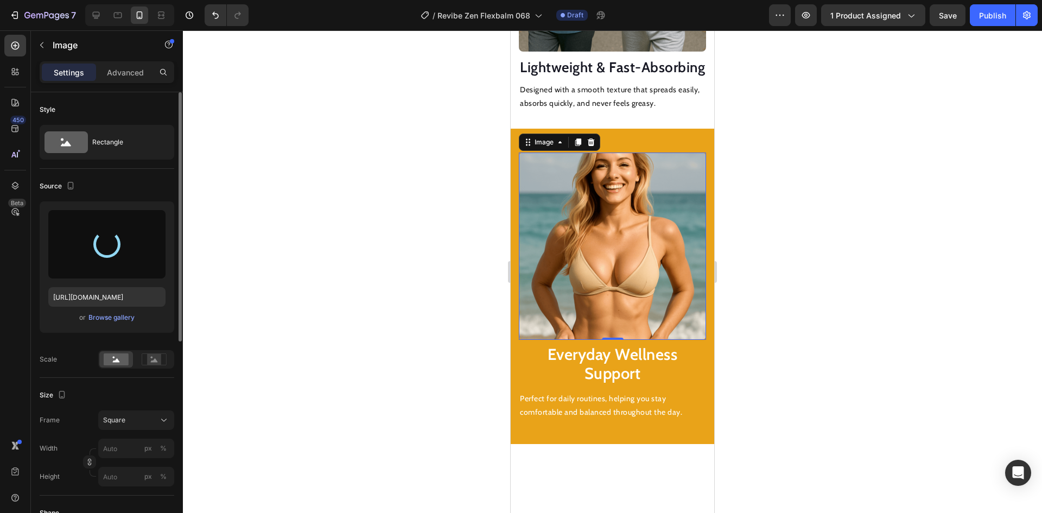
type input "[URL][DOMAIN_NAME]"
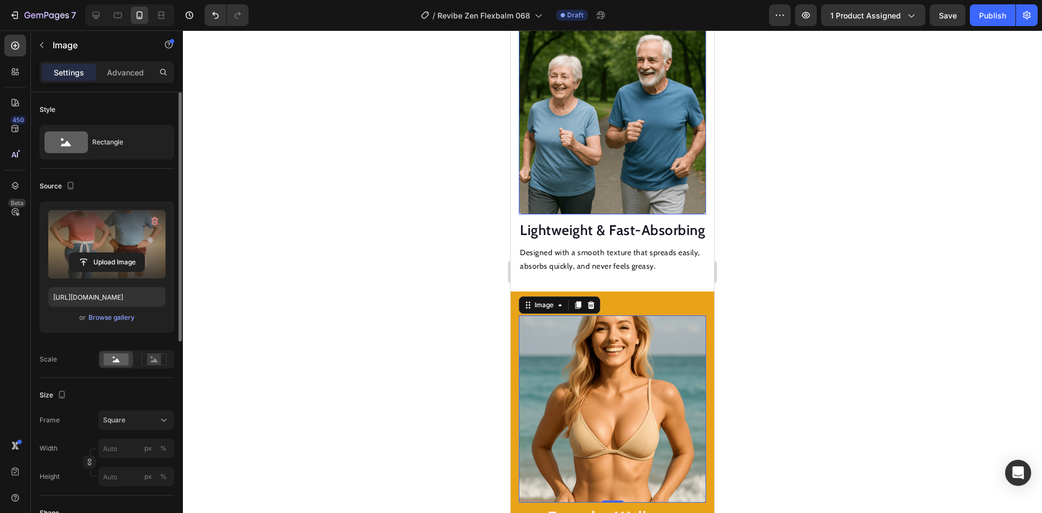
scroll to position [1194, 0]
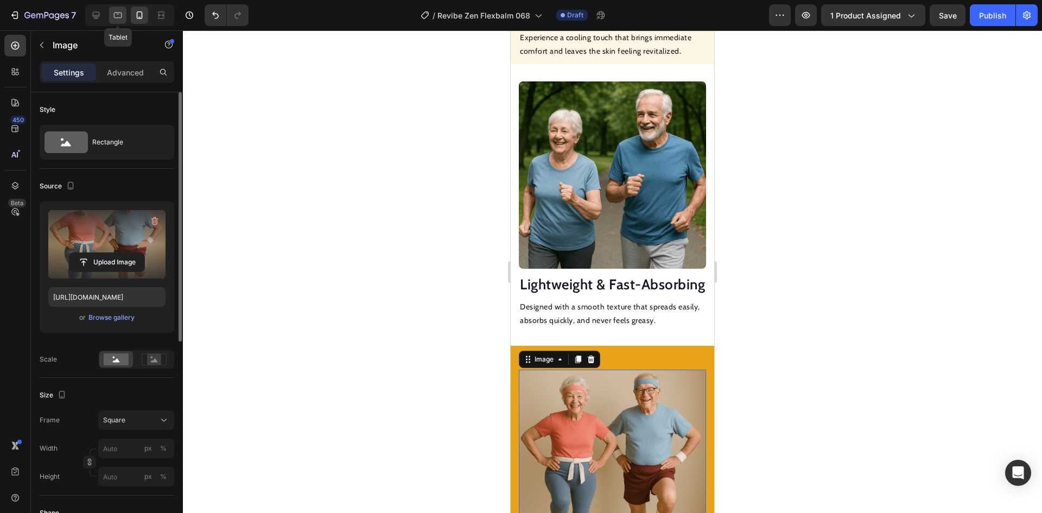
click at [113, 17] on icon at bounding box center [117, 15] width 11 height 11
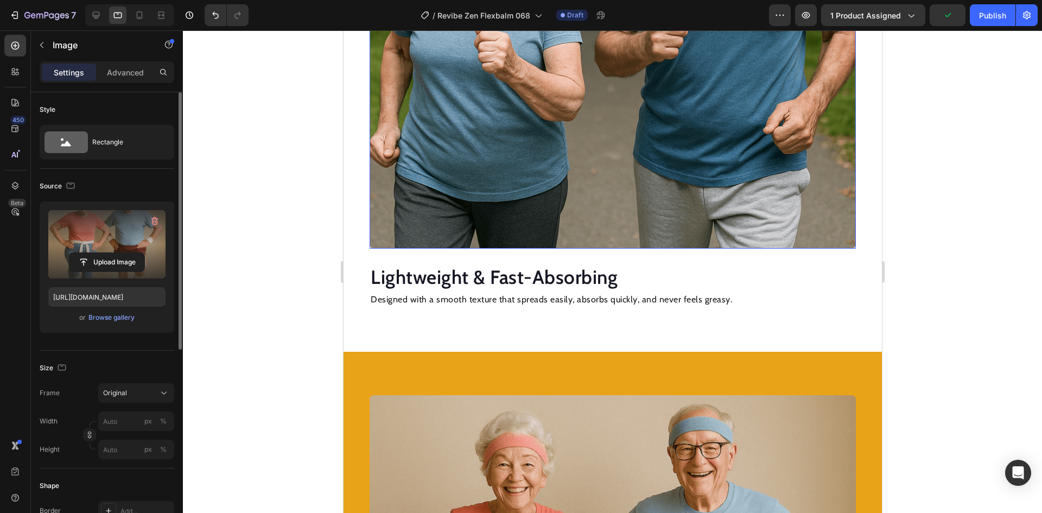
scroll to position [1954, 0]
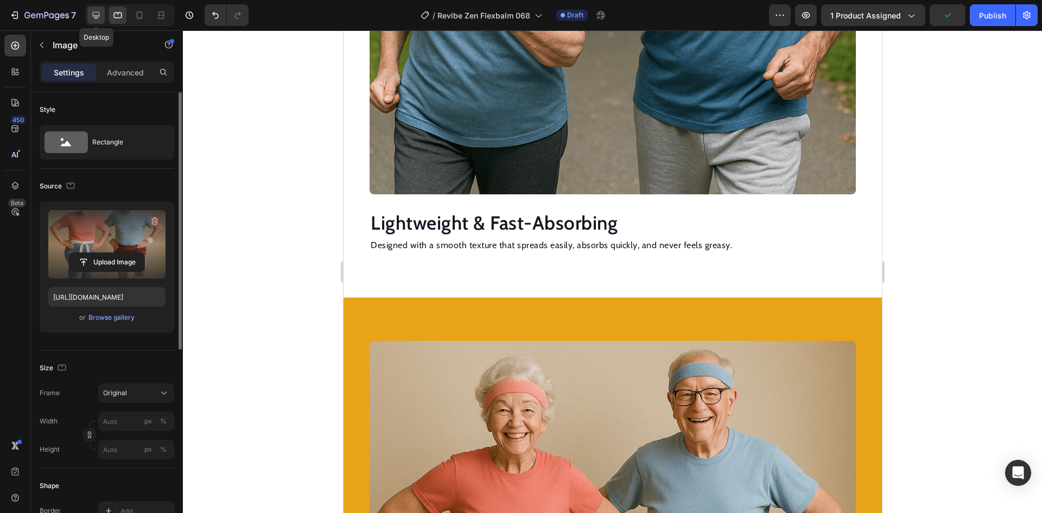
click at [93, 13] on icon at bounding box center [96, 15] width 7 height 7
type input "100"
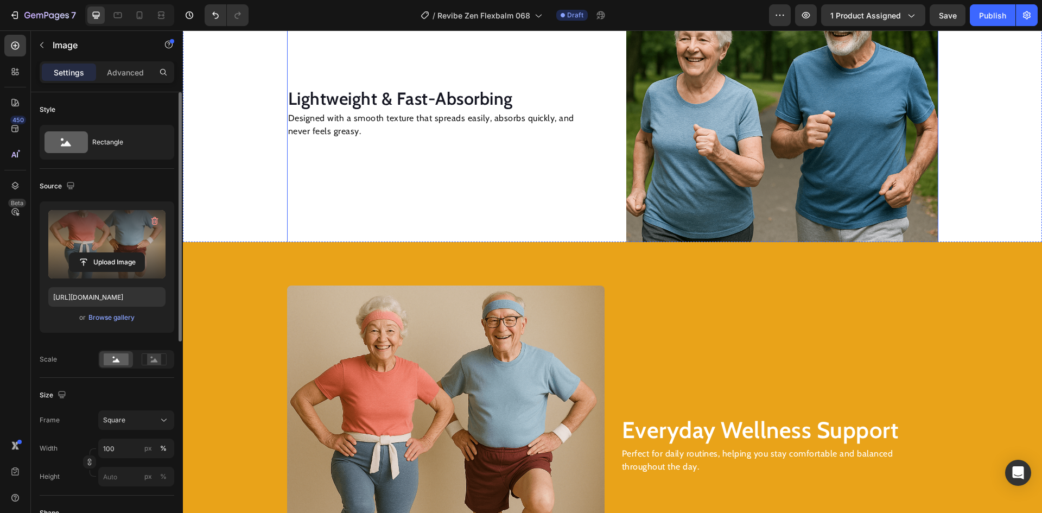
scroll to position [1651, 0]
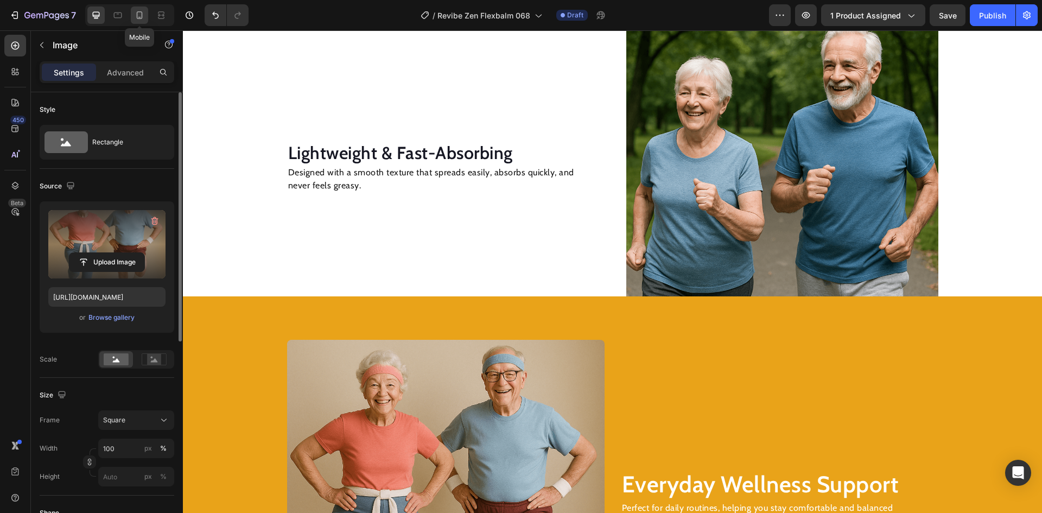
click at [143, 13] on icon at bounding box center [139, 15] width 11 height 11
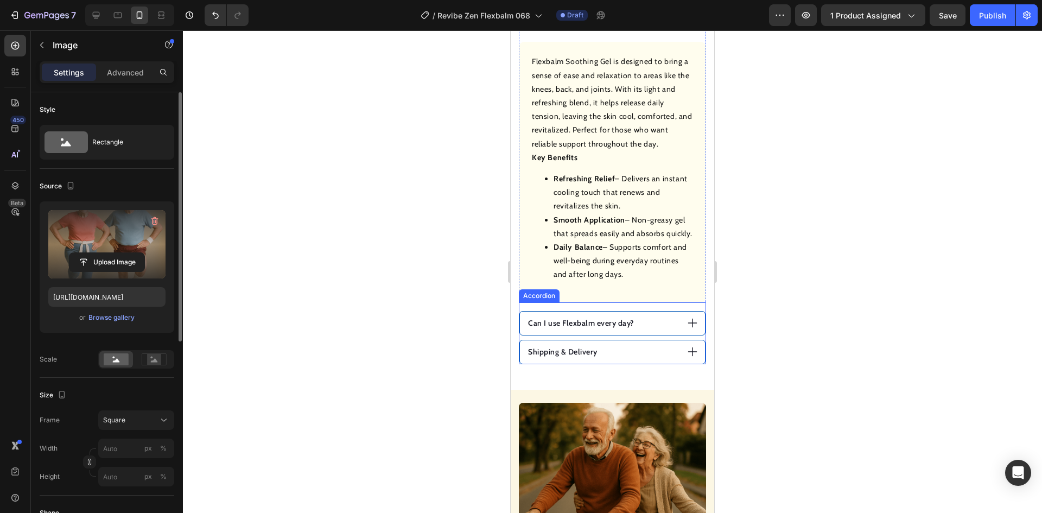
scroll to position [550, 0]
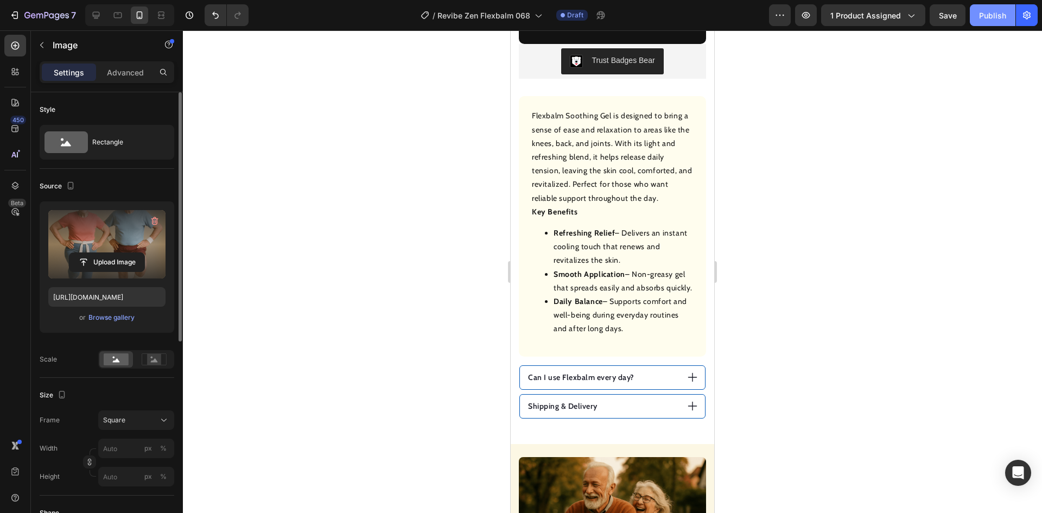
click at [985, 16] on div "Publish" at bounding box center [992, 15] width 27 height 11
